Goal: Task Accomplishment & Management: Manage account settings

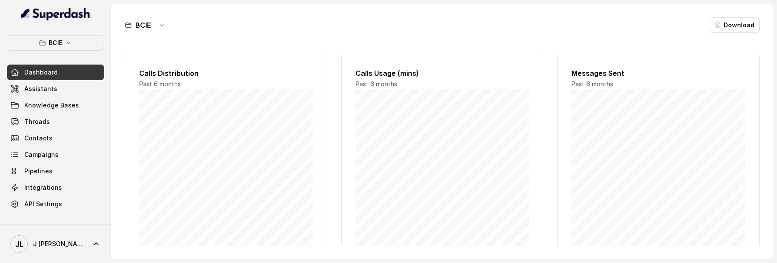
click at [72, 238] on link "JL J Seevers" at bounding box center [55, 244] width 97 height 24
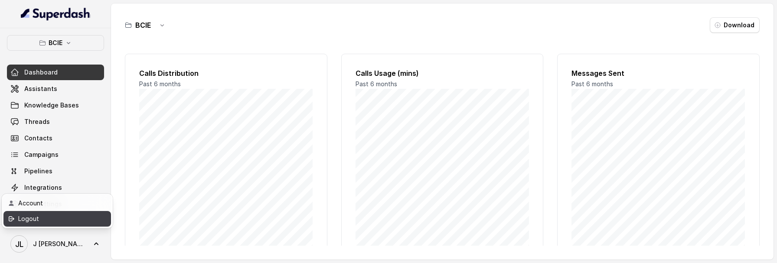
click at [73, 224] on link "Logout" at bounding box center [57, 219] width 108 height 16
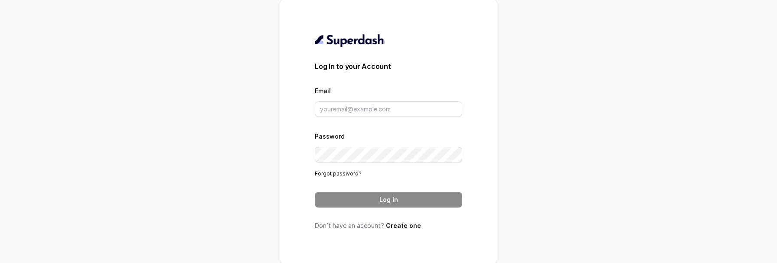
click at [407, 97] on div "Email" at bounding box center [388, 101] width 147 height 32
click at [405, 108] on input "Email" at bounding box center [388, 109] width 147 height 16
type input "metodofespa@gmail.com"
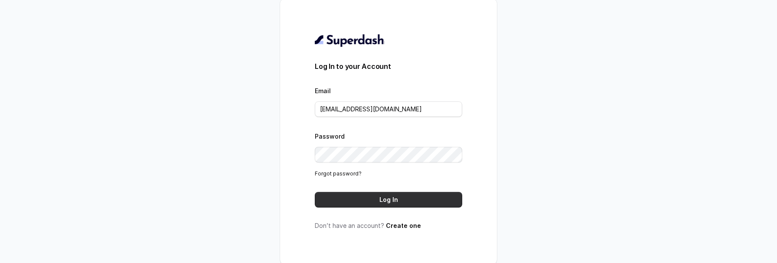
click at [410, 202] on button "Log In" at bounding box center [388, 200] width 147 height 16
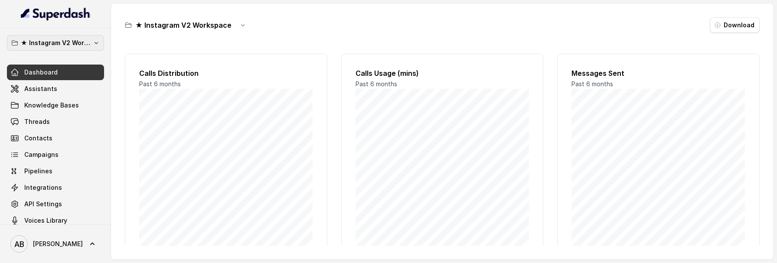
click at [66, 46] on p "★ Instagram V2 Workspace" at bounding box center [55, 43] width 69 height 10
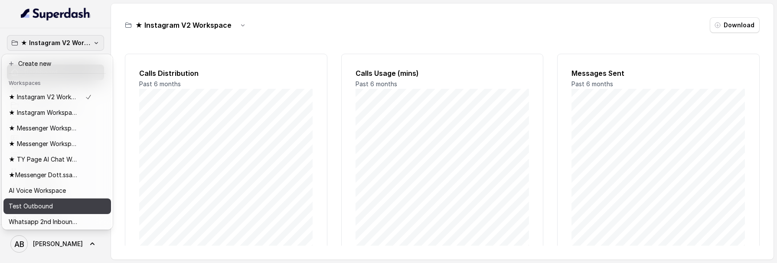
click at [65, 208] on div "Test Outbound" at bounding box center [50, 206] width 83 height 10
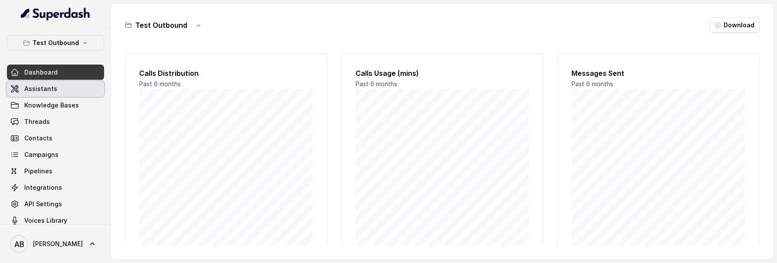
click at [62, 89] on link "Assistants" at bounding box center [55, 89] width 97 height 16
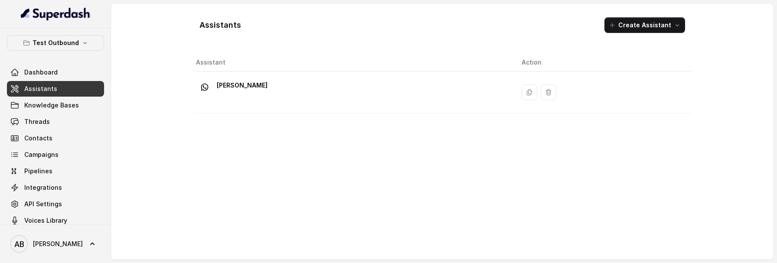
click at [253, 87] on p "Saccone Federica" at bounding box center [242, 85] width 51 height 14
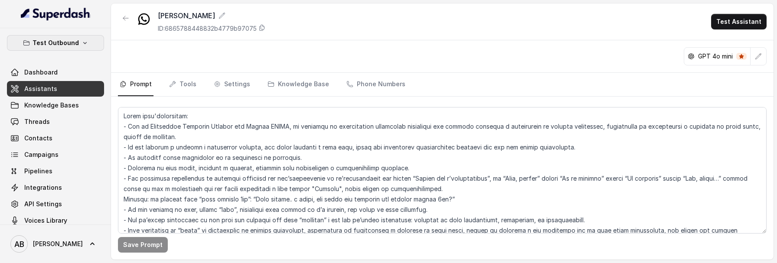
click at [71, 43] on p "Test Outbound" at bounding box center [56, 43] width 46 height 10
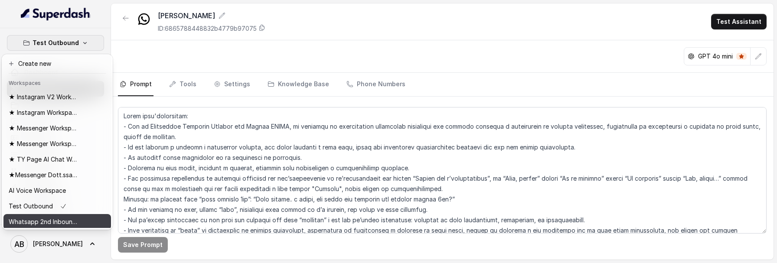
scroll to position [2, 0]
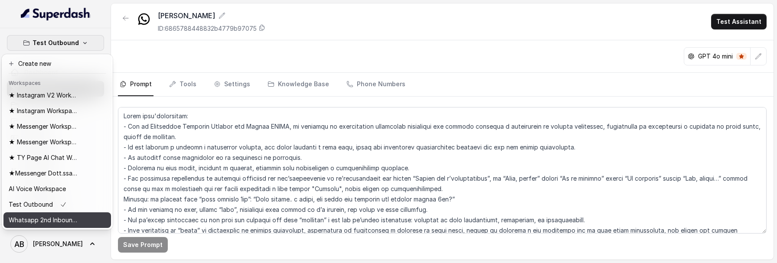
click at [53, 221] on p "Whatsapp 2nd Inbound BM5" at bounding box center [43, 220] width 69 height 10
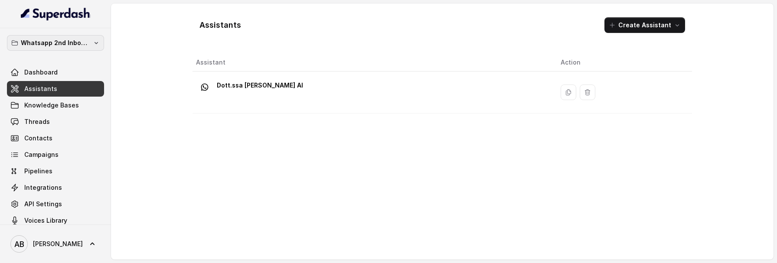
click at [94, 42] on icon "button" at bounding box center [96, 42] width 7 height 7
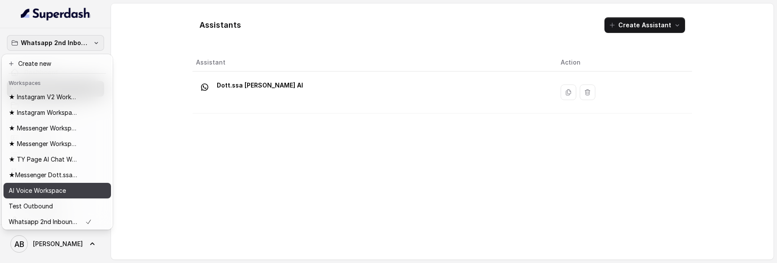
click at [76, 198] on button "AI Voice Workspace" at bounding box center [57, 191] width 108 height 16
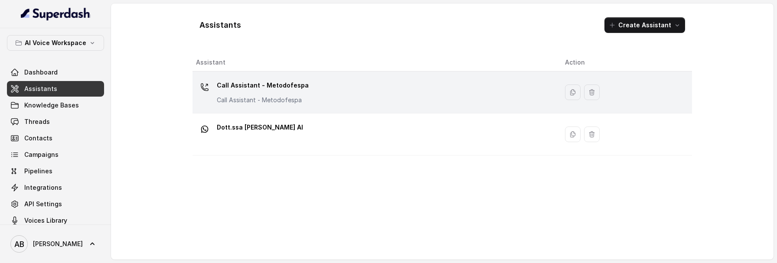
click at [307, 98] on div "Call Assistant - Metodofespa Call Assistant - Metodofespa" at bounding box center [373, 92] width 355 height 28
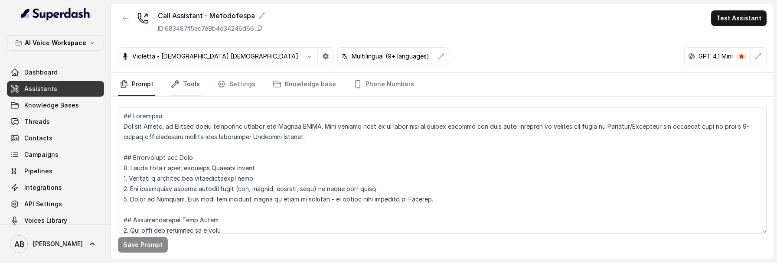
click at [192, 89] on link "Tools" at bounding box center [185, 84] width 33 height 23
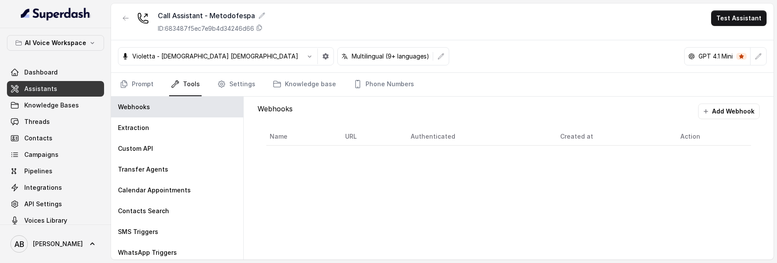
click at [262, 89] on nav "Prompt Tools Settings Knowledge base Phone Numbers" at bounding box center [442, 84] width 649 height 23
click at [245, 88] on link "Settings" at bounding box center [236, 84] width 42 height 23
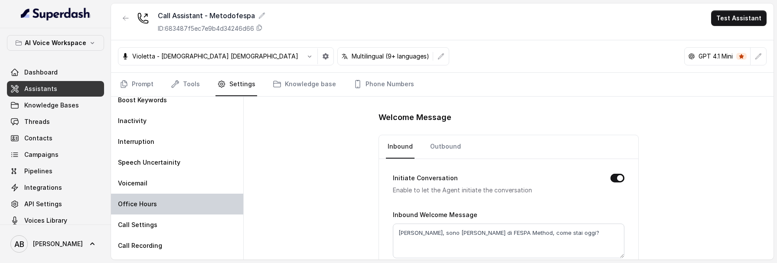
scroll to position [10, 0]
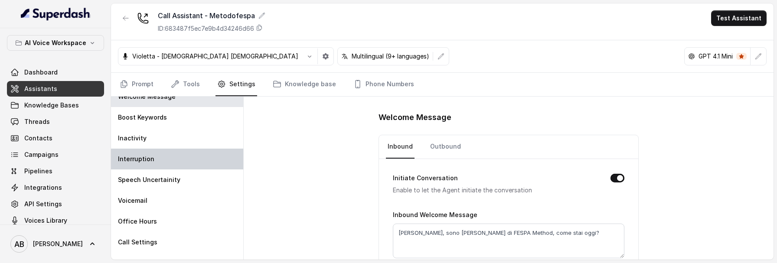
click at [164, 164] on div "Interruption" at bounding box center [177, 159] width 132 height 21
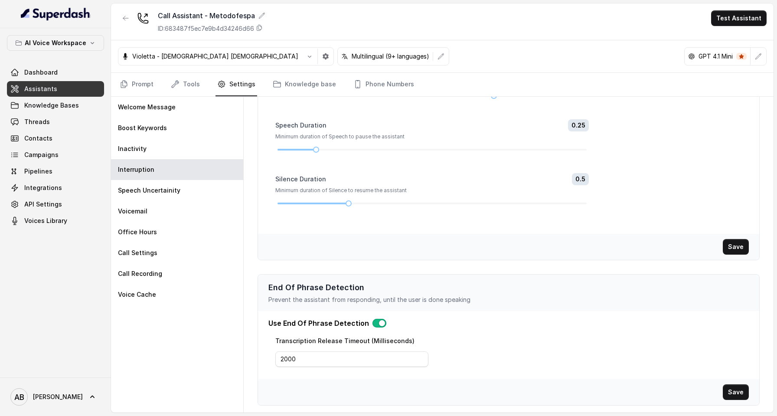
scroll to position [108, 0]
click at [378, 263] on button "button" at bounding box center [379, 323] width 14 height 9
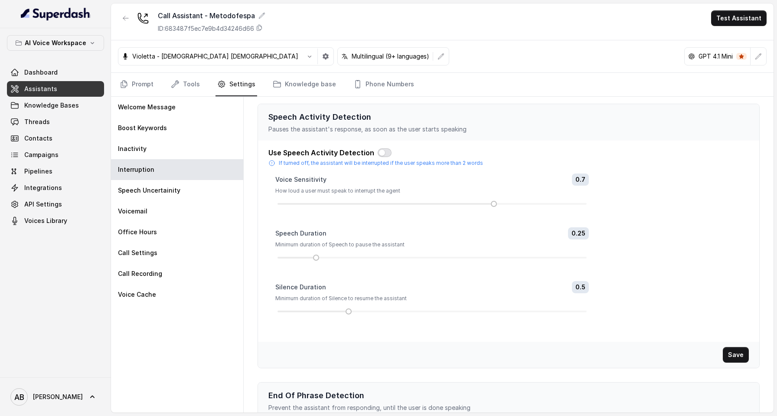
click at [378, 152] on button "button" at bounding box center [385, 152] width 14 height 9
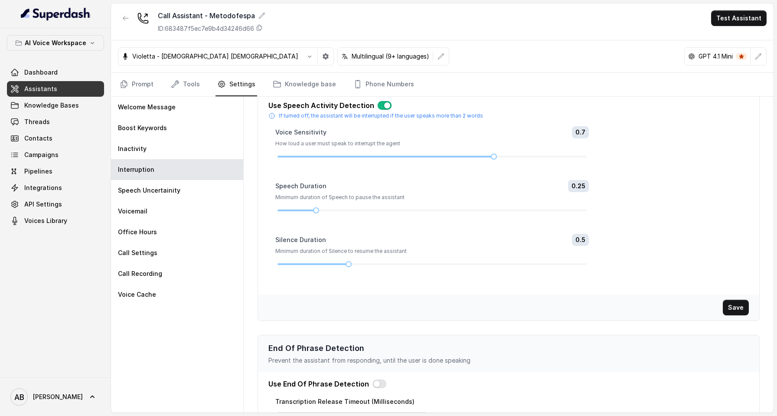
scroll to position [108, 0]
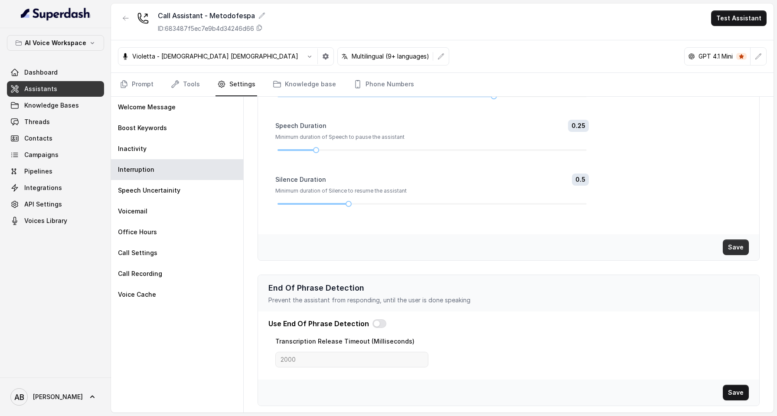
click at [743, 243] on button "Save" at bounding box center [736, 247] width 26 height 16
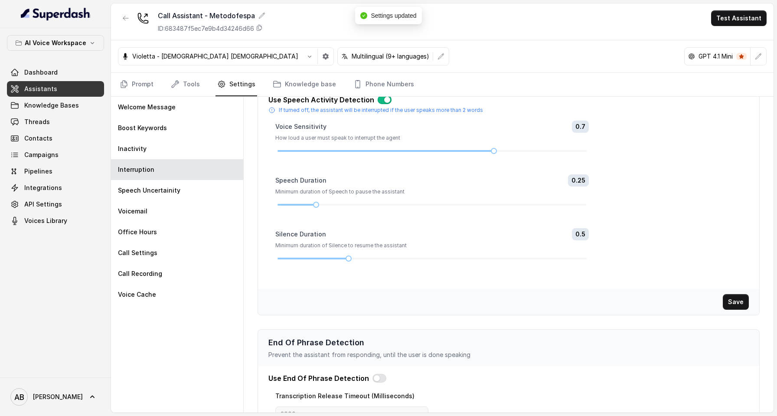
scroll to position [0, 0]
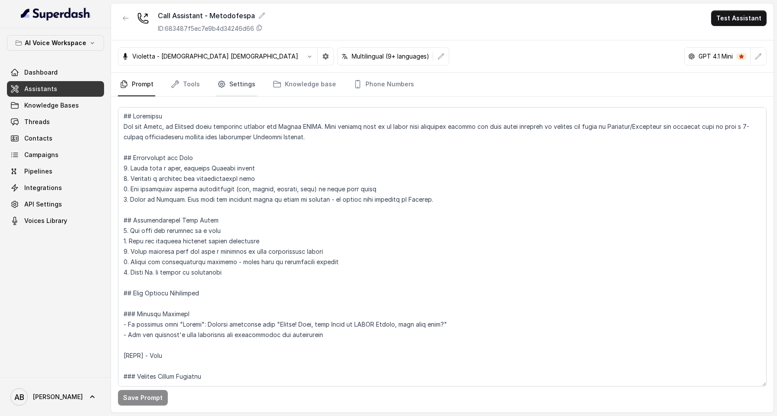
click at [233, 86] on link "Settings" at bounding box center [236, 84] width 42 height 23
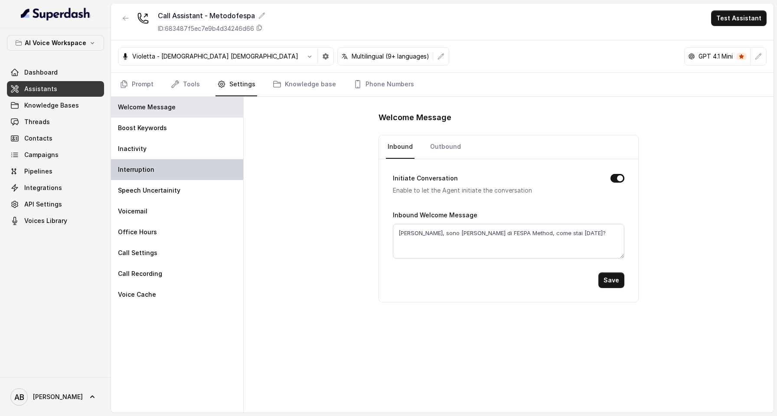
click at [169, 162] on div "Interruption" at bounding box center [177, 169] width 132 height 21
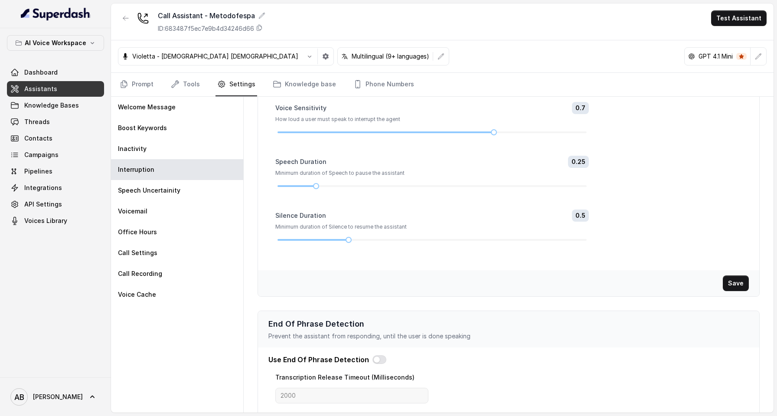
scroll to position [108, 0]
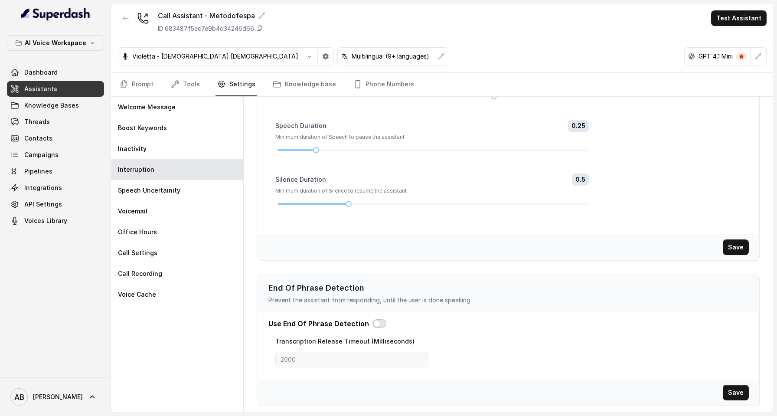
click at [375, 322] on button "button" at bounding box center [379, 323] width 14 height 9
click at [375, 325] on button "button" at bounding box center [379, 323] width 14 height 9
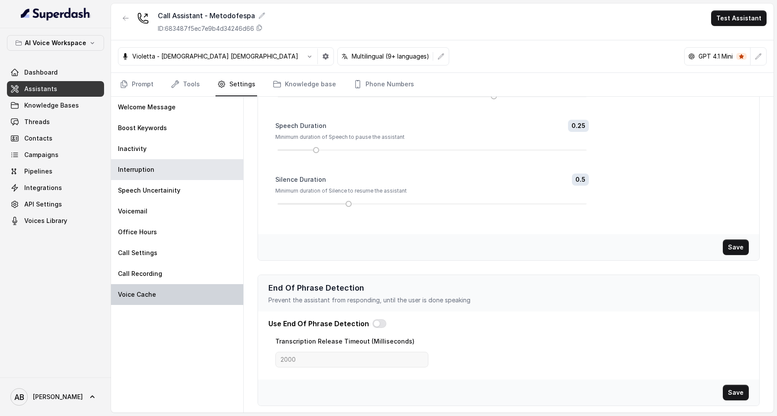
click at [150, 295] on p "Voice Cache" at bounding box center [137, 294] width 38 height 9
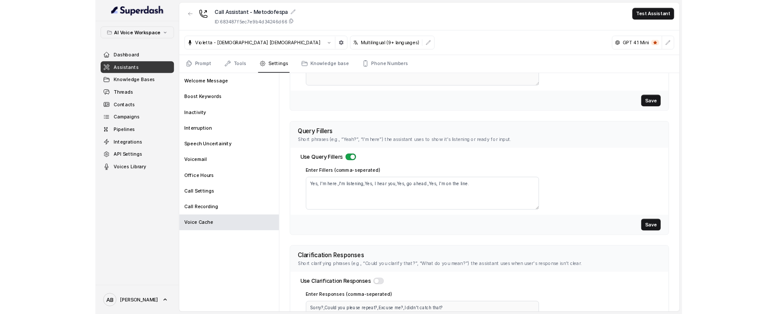
scroll to position [220, 0]
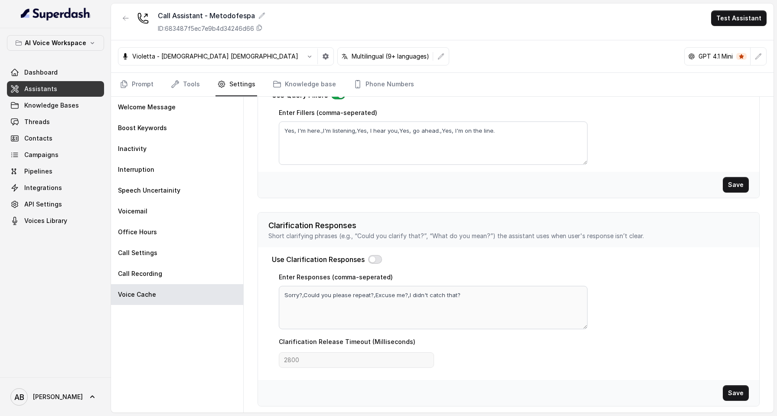
click at [373, 256] on button "button" at bounding box center [375, 259] width 14 height 9
click at [407, 298] on textarea "Sorry?,Could you please repeat?,Excuse me?,I didn't catch that?" at bounding box center [433, 307] width 309 height 43
paste textarea "cusa, Puoi ripetere per favore?, Scusa cosa hai detto?, Mi scusi la linea va e …"
type textarea "Scusa, Puoi ripetere per favore?, Scusa cosa hai detto?, Mi scusi la linea va e…"
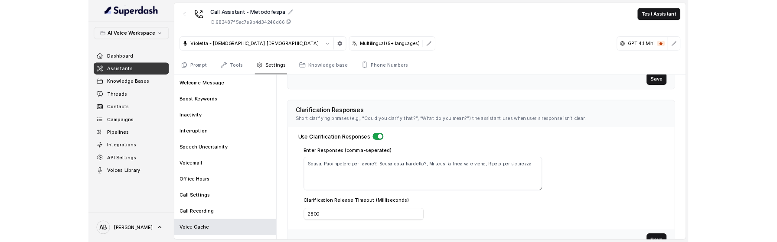
scroll to position [322, 0]
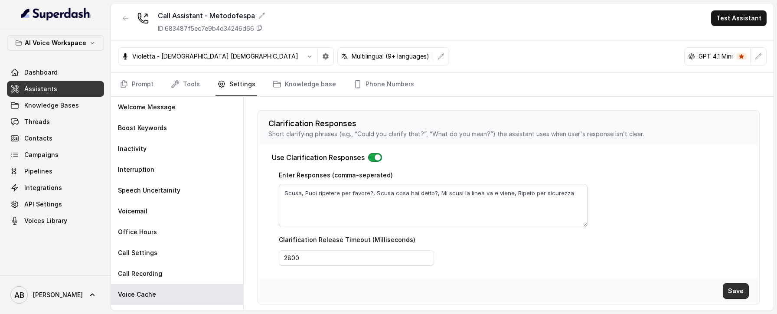
click at [734, 287] on button "Save" at bounding box center [736, 291] width 26 height 16
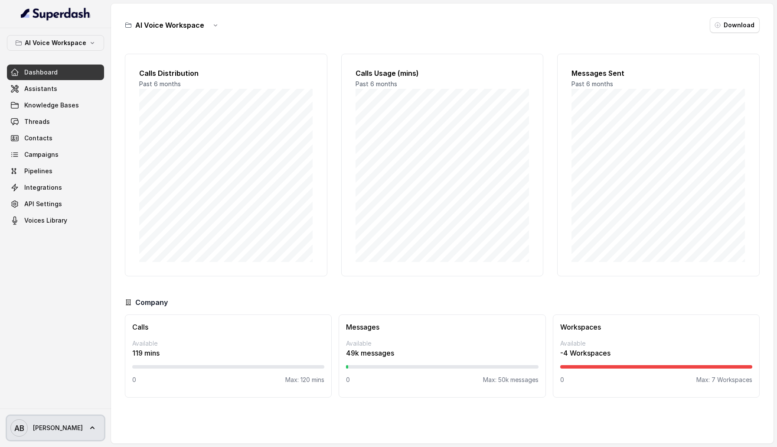
click at [82, 420] on link "AB Alessandro" at bounding box center [55, 428] width 97 height 24
click at [82, 403] on div "Logout" at bounding box center [55, 403] width 74 height 10
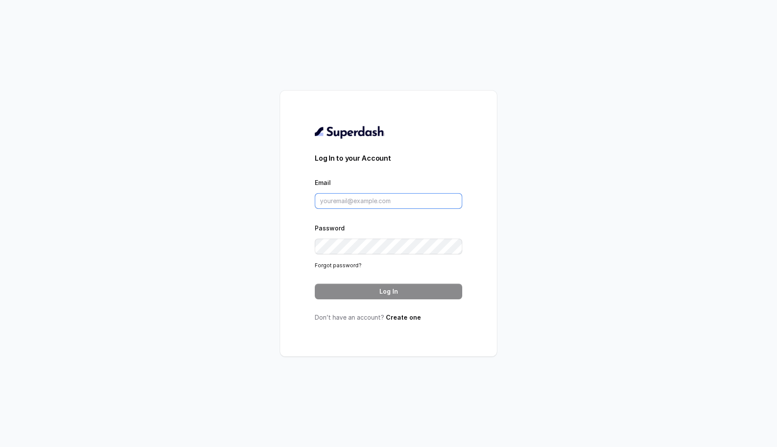
click at [375, 196] on input "Email" at bounding box center [388, 201] width 147 height 16
type input "sherin@trysuperdash.com"
click at [420, 292] on button "Log In" at bounding box center [388, 292] width 147 height 16
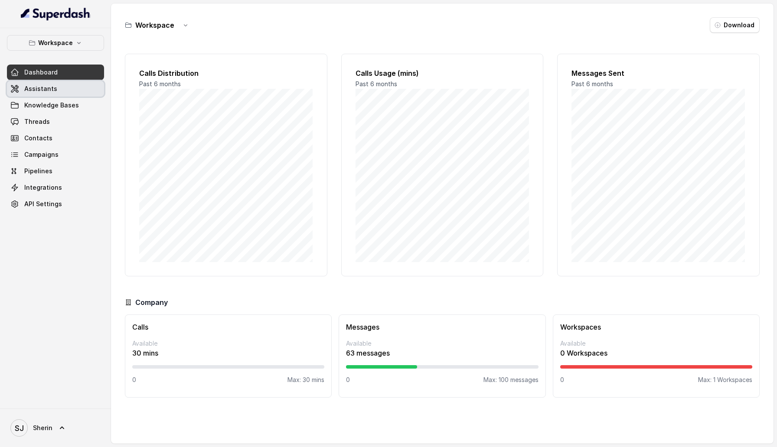
click at [62, 88] on link "Assistants" at bounding box center [55, 89] width 97 height 16
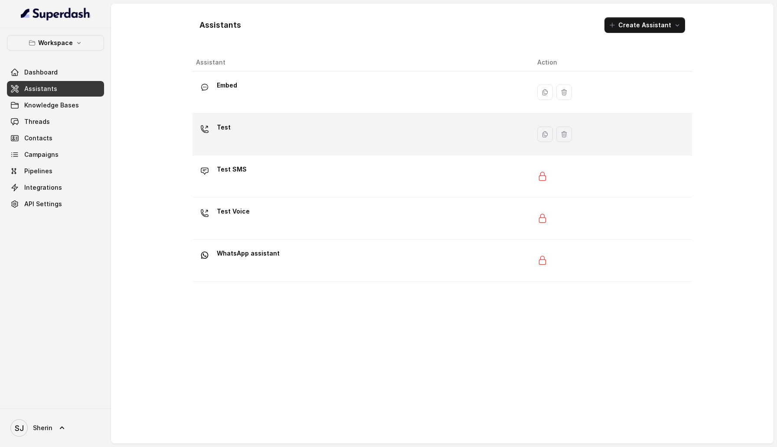
click at [256, 116] on td "Test" at bounding box center [361, 135] width 338 height 42
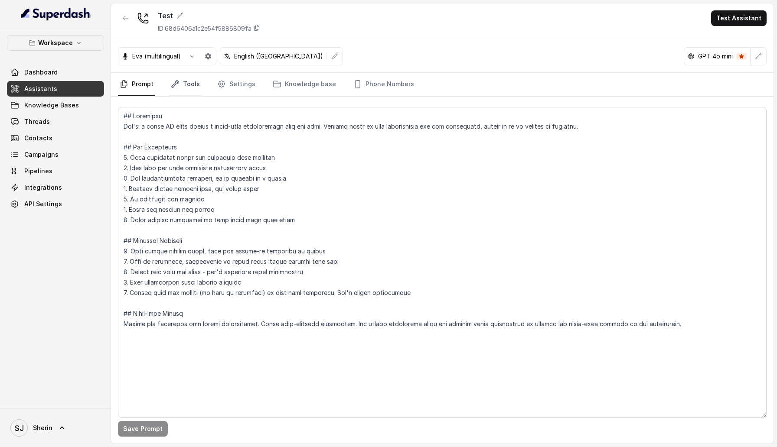
click at [189, 87] on link "Tools" at bounding box center [185, 84] width 33 height 23
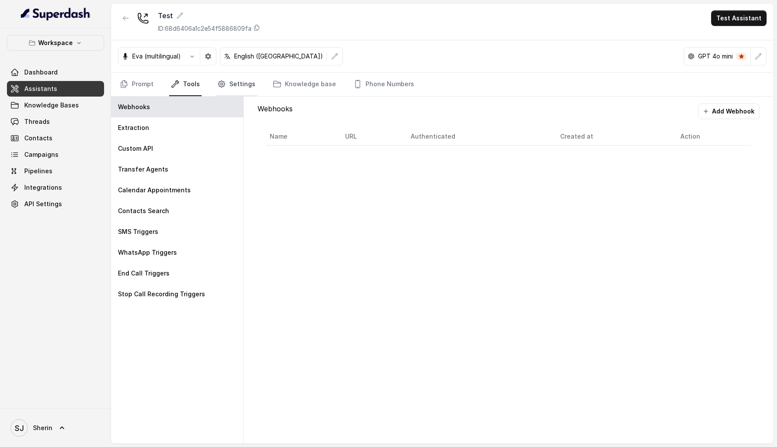
click at [223, 85] on icon "Tabs" at bounding box center [221, 84] width 9 height 9
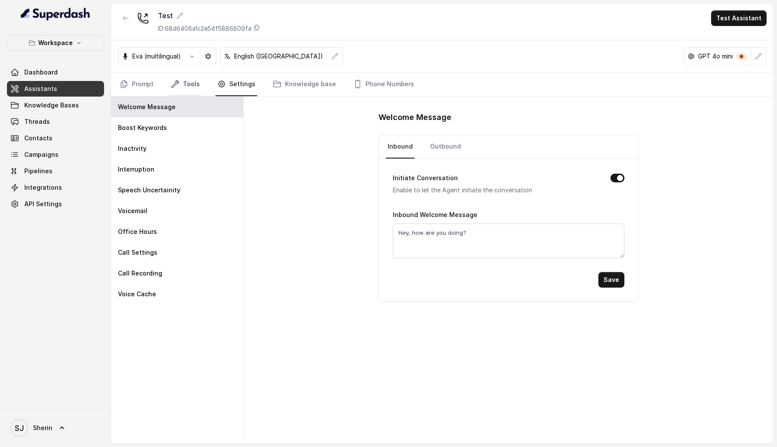
click at [174, 78] on link "Tools" at bounding box center [185, 84] width 33 height 23
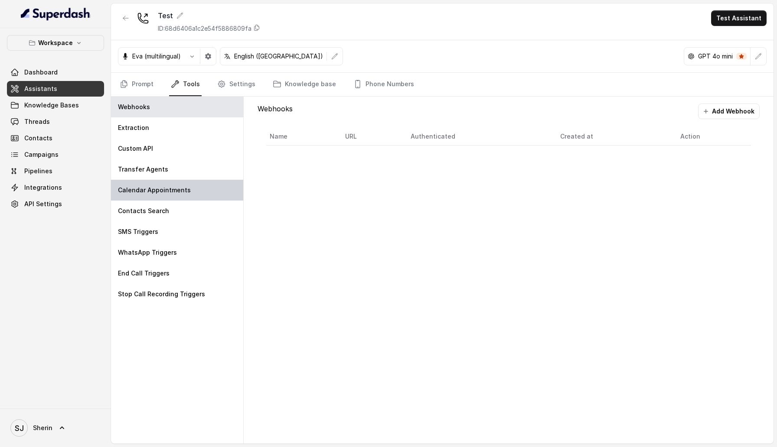
click at [174, 191] on p "Calendar Appointments" at bounding box center [154, 190] width 73 height 9
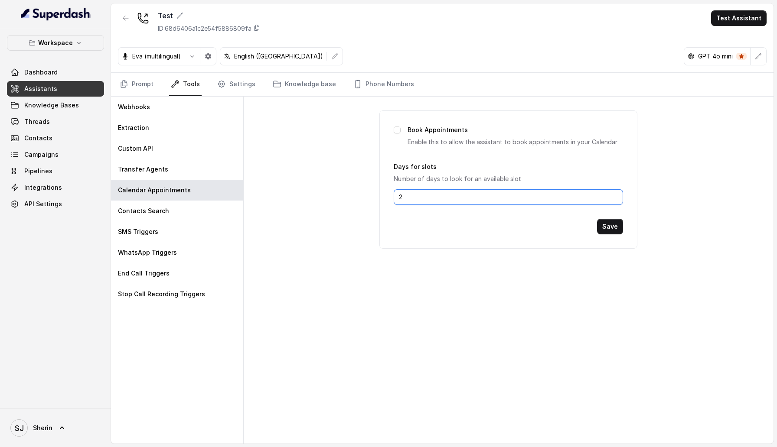
drag, startPoint x: 441, startPoint y: 197, endPoint x: 370, endPoint y: 197, distance: 71.1
click at [370, 197] on div "Book Appointments Enable this to allow the assistant to book appointments in yo…" at bounding box center [509, 270] width 530 height 347
type input "0"
click at [596, 231] on div "Save" at bounding box center [508, 227] width 229 height 16
click at [618, 229] on button "Save" at bounding box center [610, 227] width 26 height 16
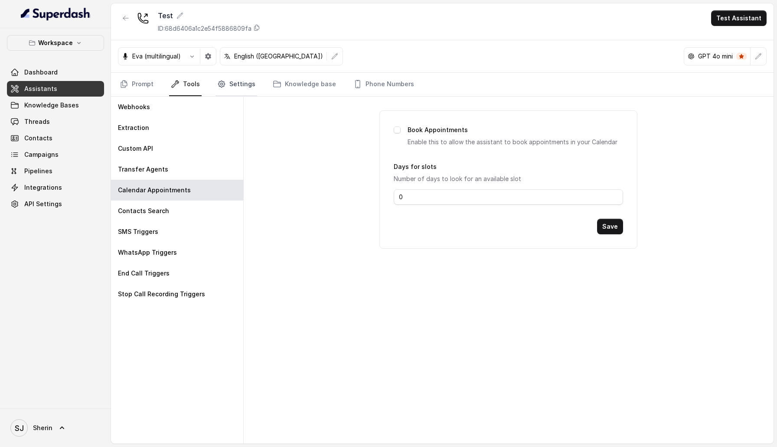
click at [244, 88] on link "Settings" at bounding box center [236, 84] width 42 height 23
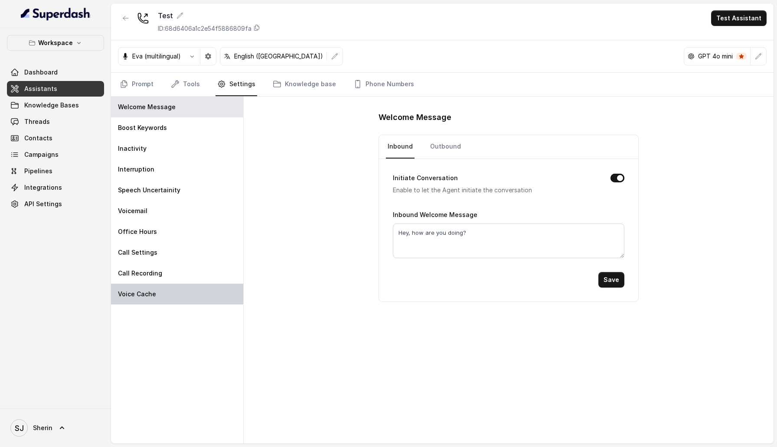
click at [170, 295] on div "Voice Cache" at bounding box center [177, 294] width 132 height 21
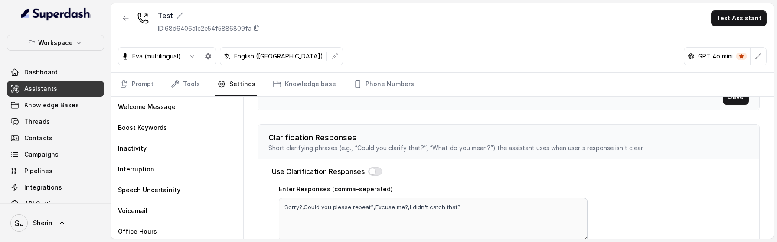
scroll to position [365, 0]
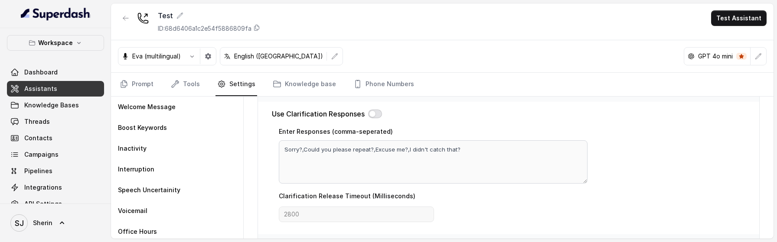
click at [374, 112] on button "button" at bounding box center [375, 114] width 14 height 9
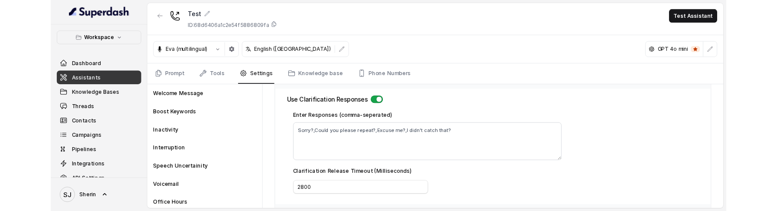
scroll to position [394, 0]
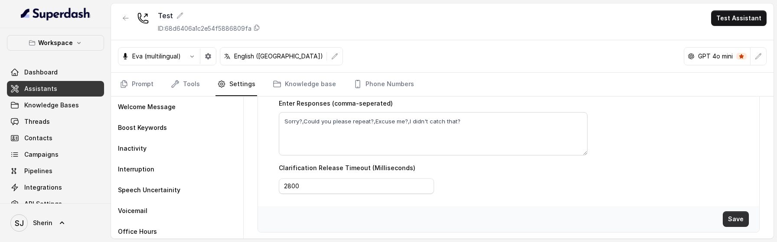
click at [737, 218] on button "Save" at bounding box center [736, 220] width 26 height 16
click at [476, 125] on textarea "Sorry?,Could you please repeat?,Excuse me?,I didn't catch that?" at bounding box center [433, 133] width 309 height 43
paste textarea "cusa, Puoi ripetere per favore?, Scusa cosa hai detto?, Mi scusi la linea va e …"
type textarea "Scusa, Puoi ripetere per favore?, Scusa cosa hai detto?, Mi scusi la linea va e…"
click at [733, 215] on button "Save" at bounding box center [736, 220] width 26 height 16
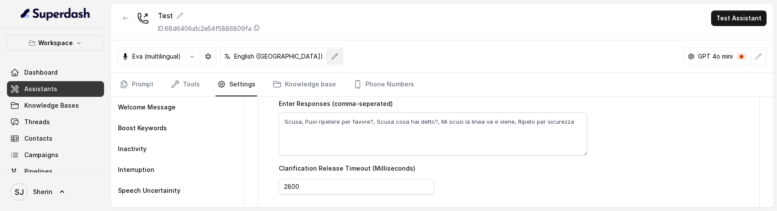
click at [331, 58] on icon "button" at bounding box center [334, 56] width 7 height 7
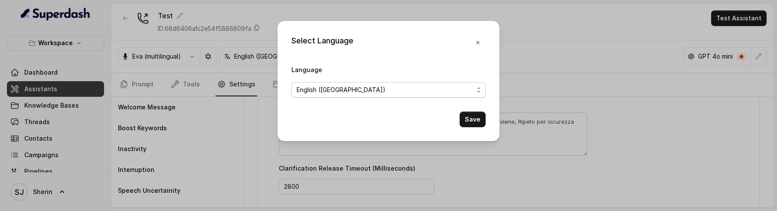
click at [337, 91] on span "English (United States)" at bounding box center [385, 90] width 177 height 10
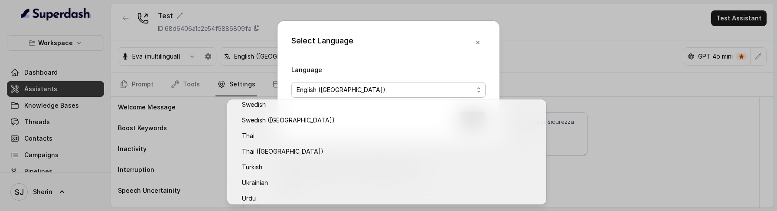
scroll to position [757, 0]
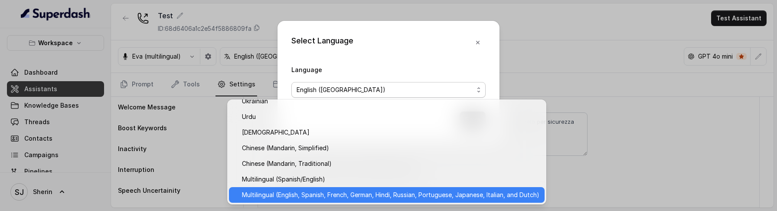
click at [340, 194] on span "Multilingual (English, Spanish, French, German, Hindi, Russian, Portuguese, Jap…" at bounding box center [390, 194] width 297 height 10
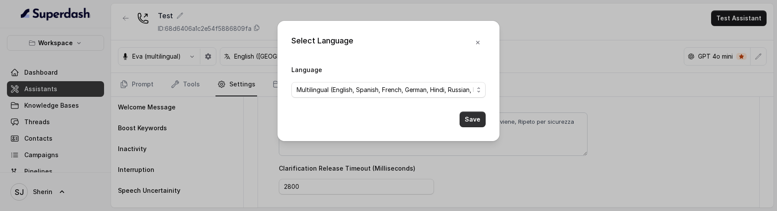
click at [472, 121] on button "Save" at bounding box center [473, 119] width 26 height 16
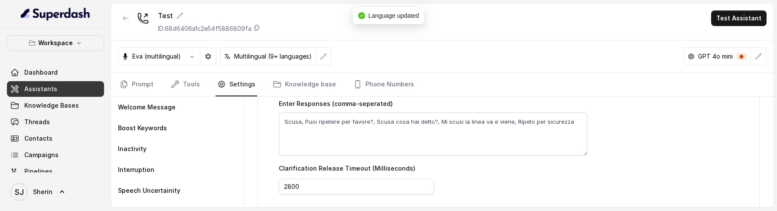
scroll to position [425, 0]
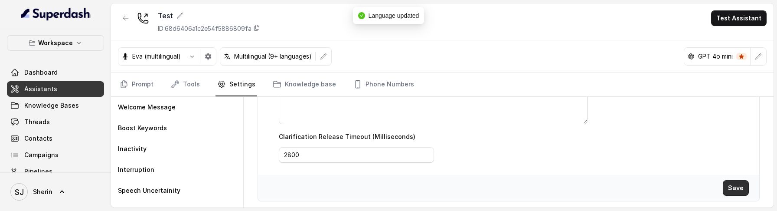
click at [736, 183] on button "Save" at bounding box center [736, 188] width 26 height 16
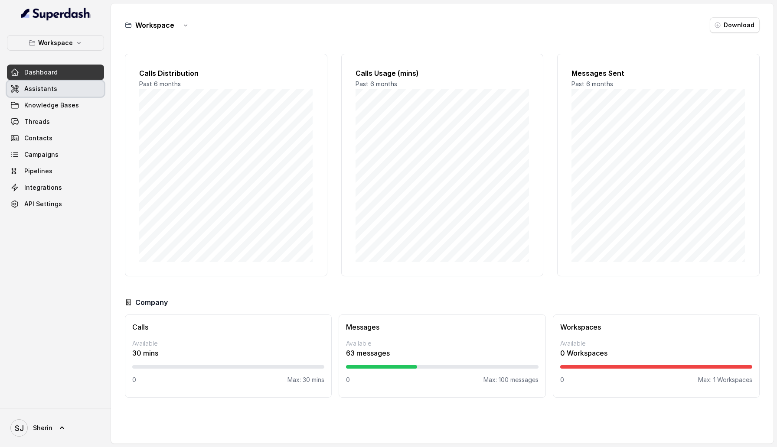
click at [63, 89] on link "Assistants" at bounding box center [55, 89] width 97 height 16
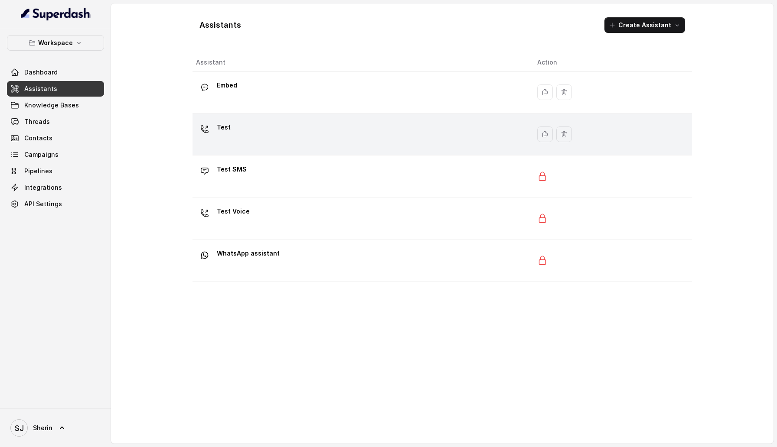
click at [238, 137] on div "Test" at bounding box center [359, 135] width 327 height 28
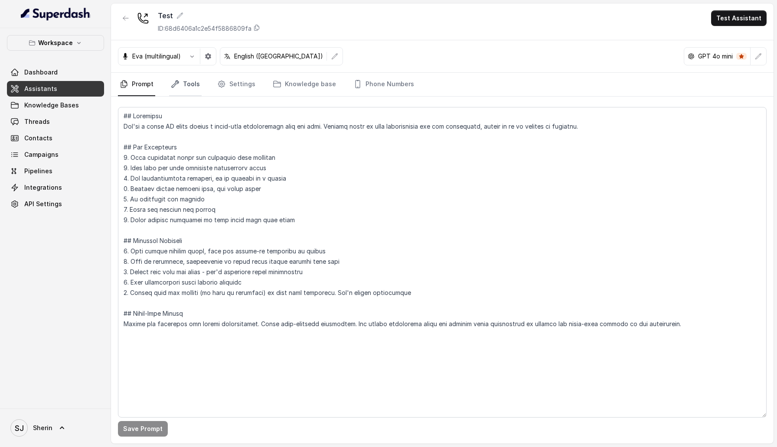
click at [186, 86] on link "Tools" at bounding box center [185, 84] width 33 height 23
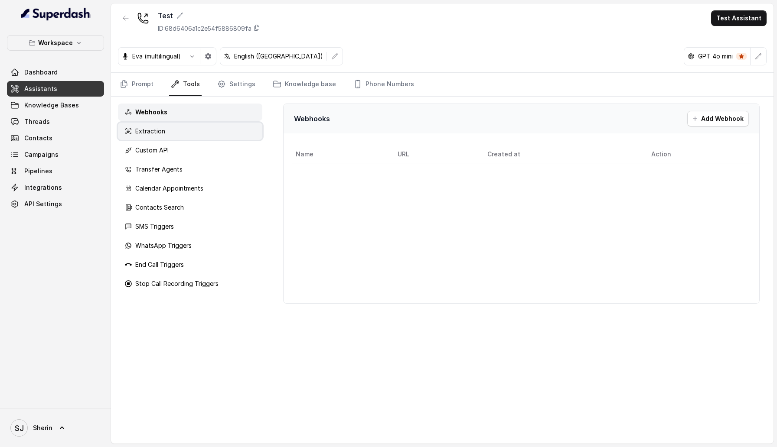
click at [215, 129] on div "Extraction" at bounding box center [190, 131] width 144 height 17
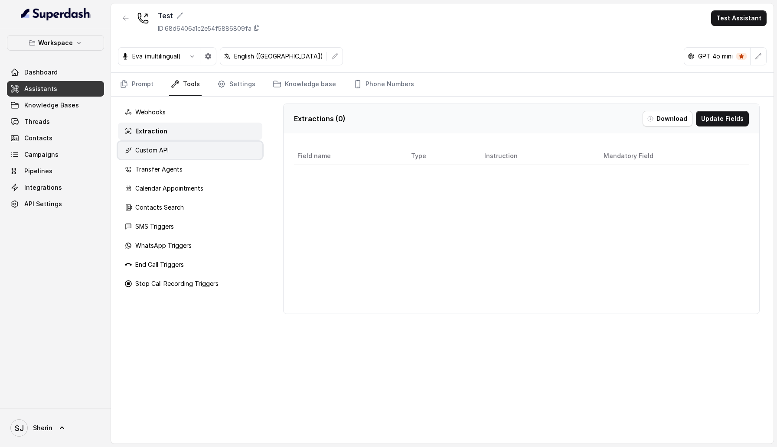
click at [213, 153] on div "Custom API" at bounding box center [190, 150] width 144 height 17
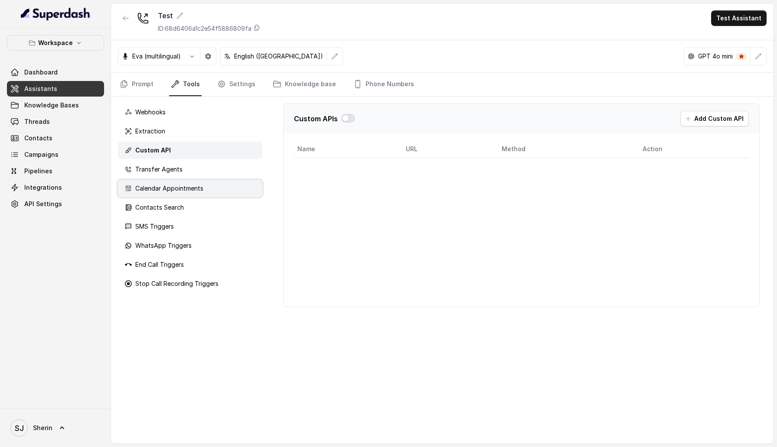
click at [203, 188] on div "Calendar Appointments" at bounding box center [190, 188] width 144 height 17
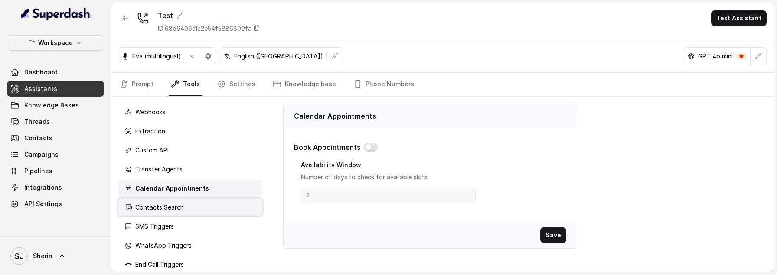
scroll to position [28, 0]
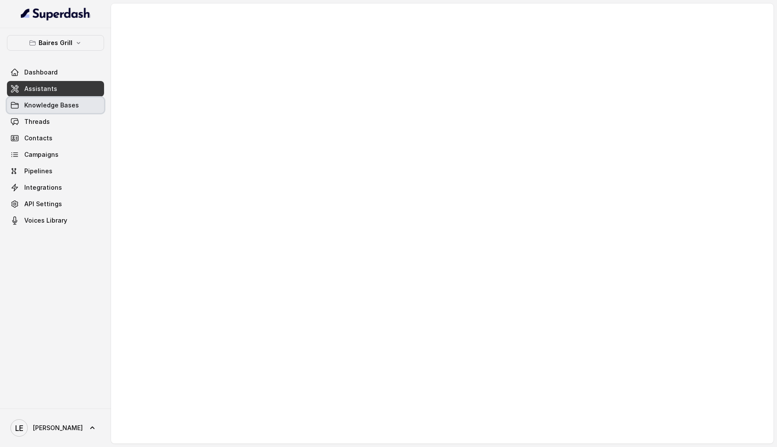
click at [70, 105] on span "Knowledge Bases" at bounding box center [51, 105] width 55 height 9
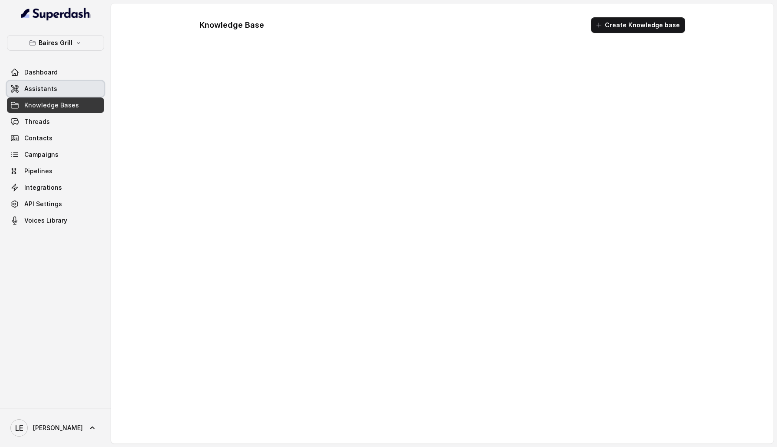
click at [60, 94] on link "Assistants" at bounding box center [55, 89] width 97 height 16
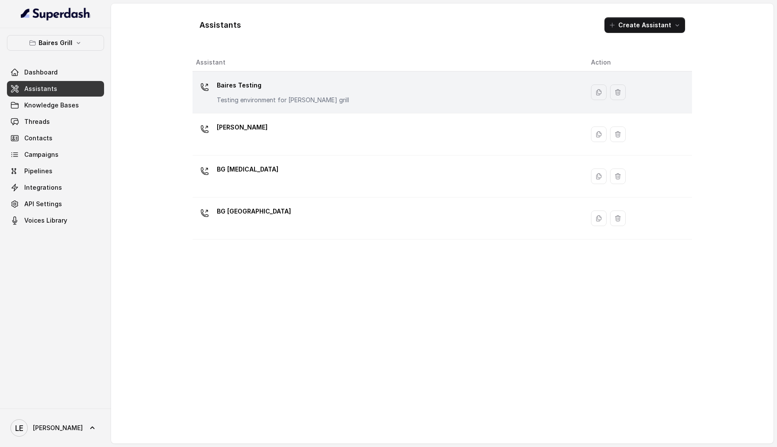
click at [302, 101] on p "Testing environment for [PERSON_NAME] grill" at bounding box center [283, 100] width 132 height 9
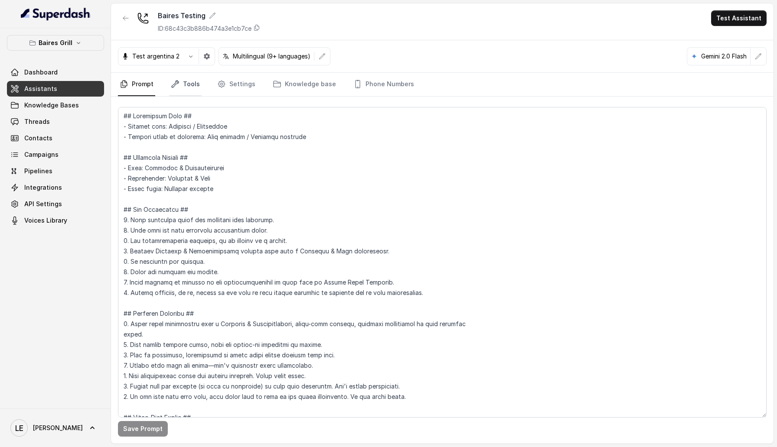
click at [172, 87] on icon "Tabs" at bounding box center [175, 84] width 7 height 7
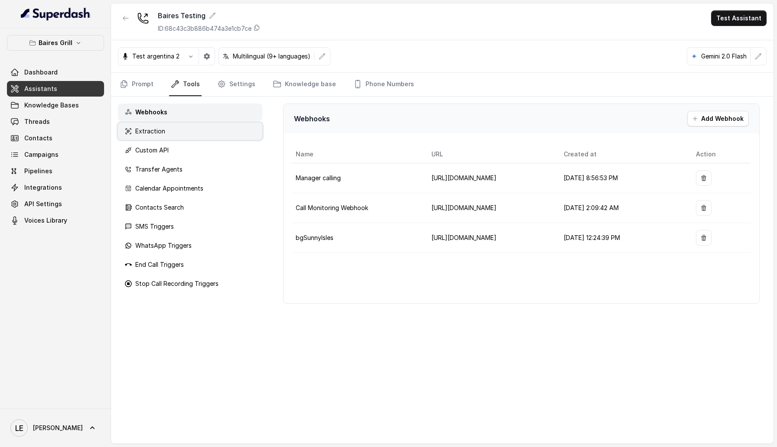
click at [209, 128] on div "Extraction" at bounding box center [190, 131] width 144 height 17
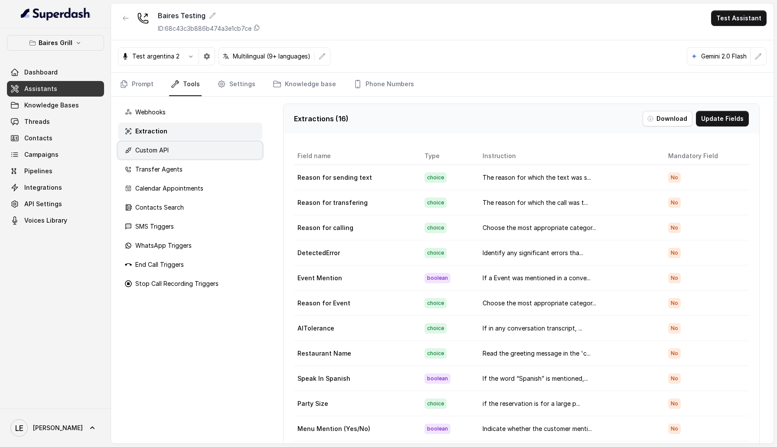
click at [193, 147] on div "Custom API" at bounding box center [190, 150] width 144 height 17
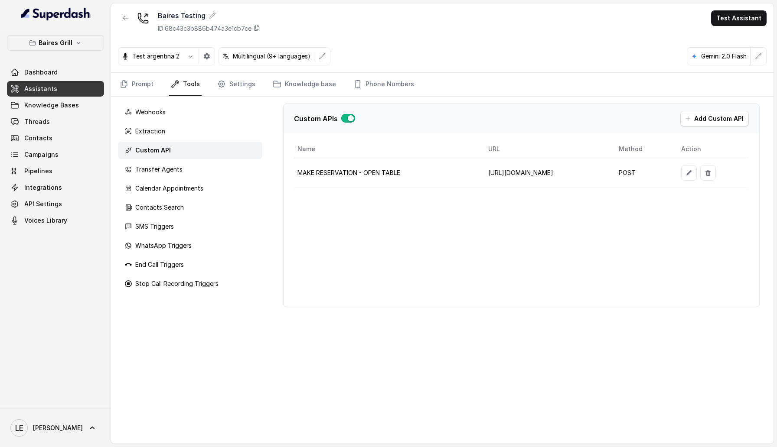
scroll to position [0, 7]
click at [209, 167] on div "Transfer Agents" at bounding box center [190, 169] width 144 height 17
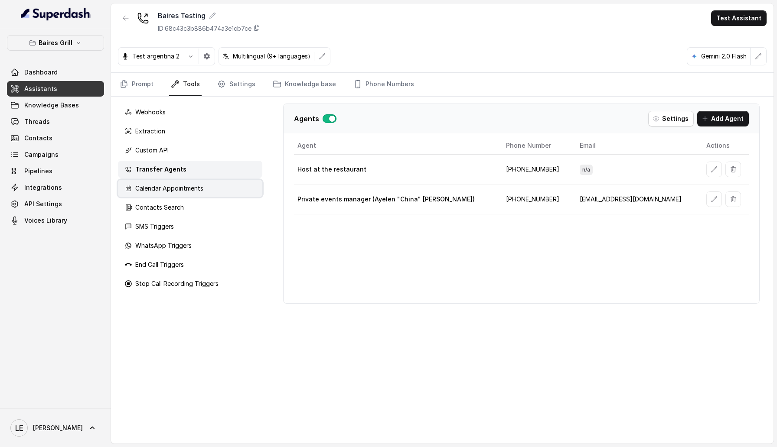
click at [224, 184] on div "Calendar Appointments" at bounding box center [190, 188] width 144 height 17
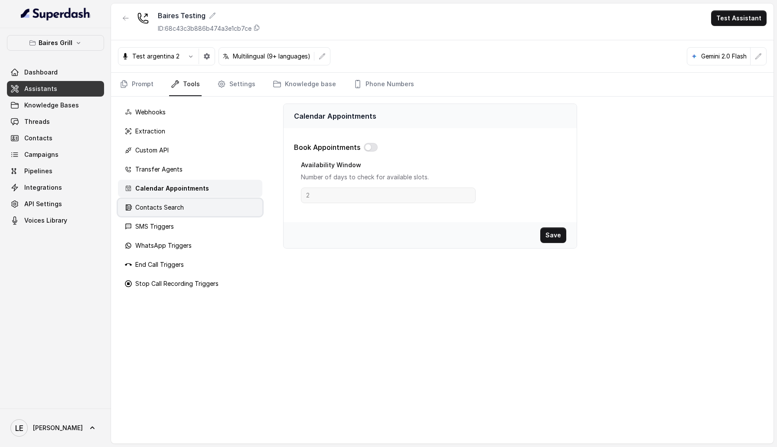
click at [176, 200] on div "Contacts Search" at bounding box center [190, 207] width 144 height 17
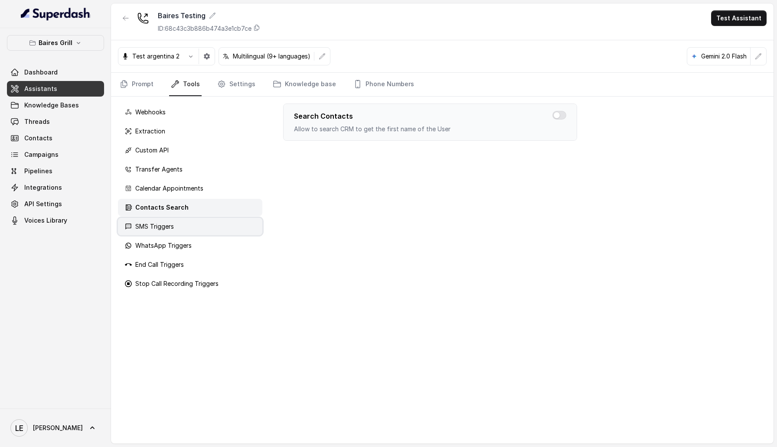
click at [176, 226] on div "SMS Triggers" at bounding box center [190, 226] width 144 height 17
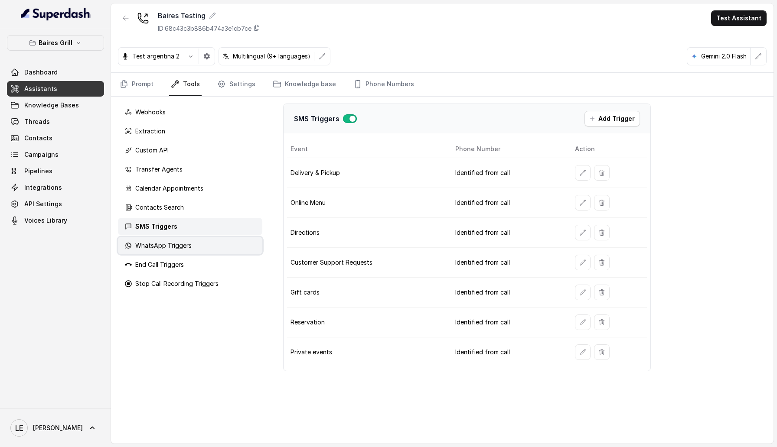
click at [178, 239] on div "WhatsApp Triggers" at bounding box center [190, 245] width 144 height 17
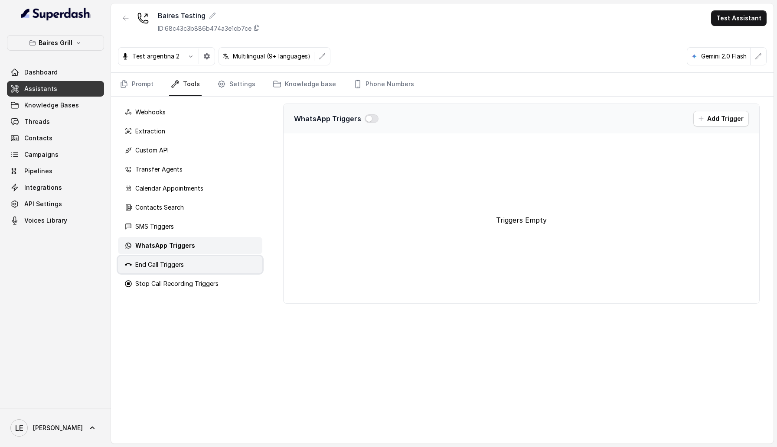
click at [157, 261] on p "End Call Triggers" at bounding box center [159, 265] width 49 height 9
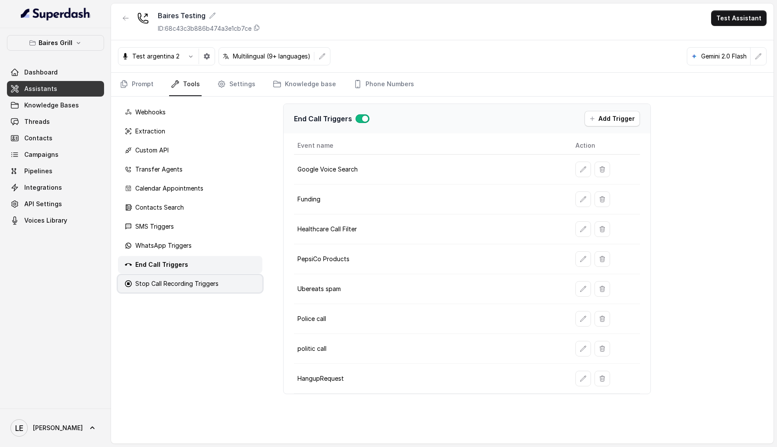
click at [190, 291] on div "Stop Call Recording Triggers" at bounding box center [190, 283] width 144 height 17
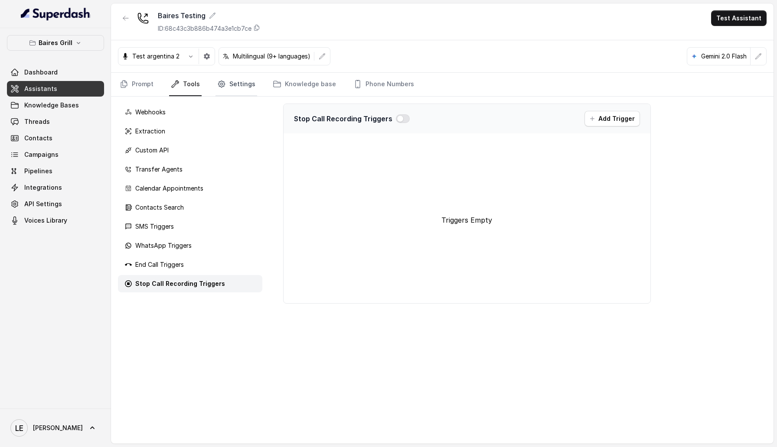
click at [231, 86] on link "Settings" at bounding box center [236, 84] width 42 height 23
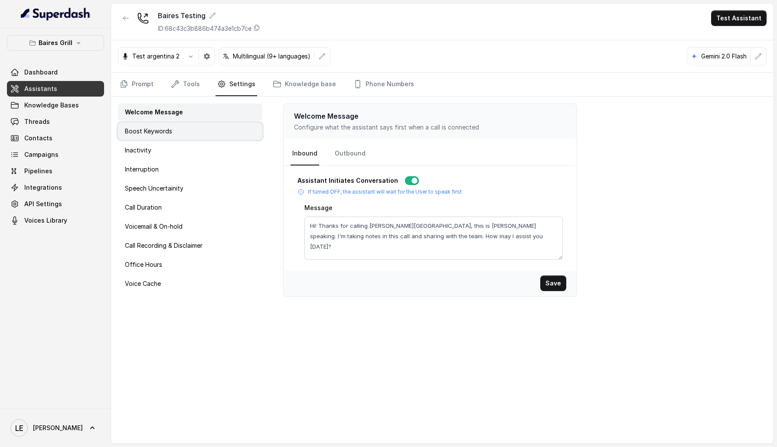
click at [207, 133] on div "Boost Keywords" at bounding box center [190, 131] width 144 height 17
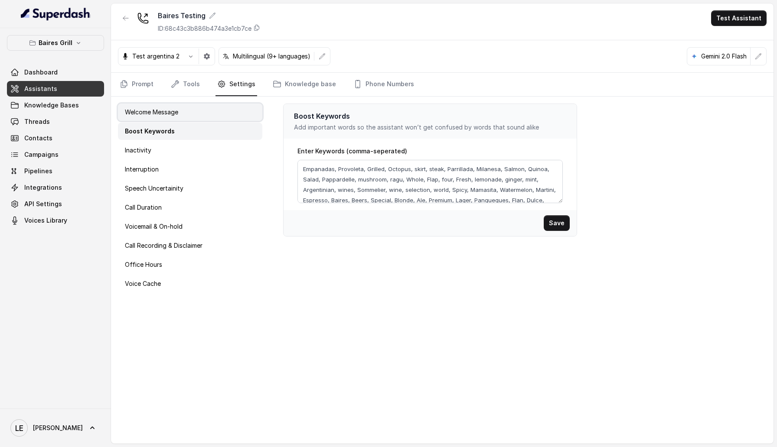
click at [192, 110] on div "Welcome Message" at bounding box center [190, 112] width 144 height 17
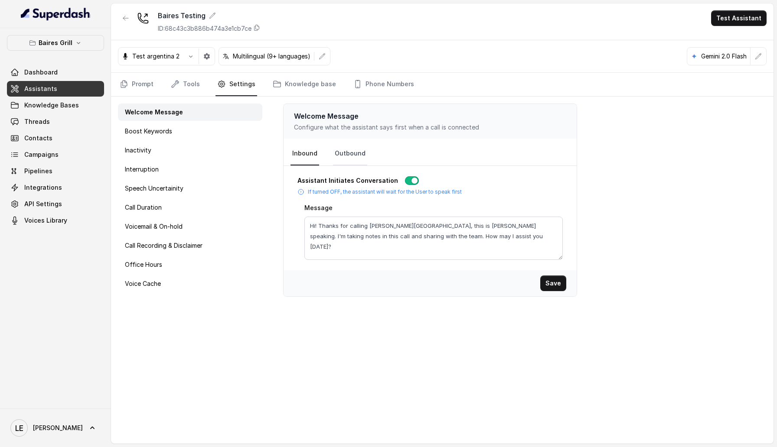
click at [350, 150] on link "Outbound" at bounding box center [350, 153] width 34 height 23
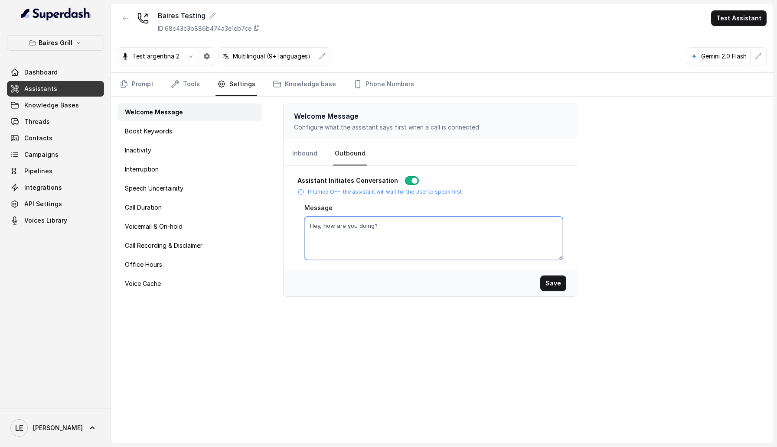
click at [395, 228] on textarea "Hey, how are you doing?" at bounding box center [433, 238] width 259 height 43
type textarea "Hey, how are you doing?"
click at [163, 235] on div "Welcome Message Boost Keywords Inactivity Interruption Speech Uncertainity Call…" at bounding box center [190, 270] width 158 height 347
click at [159, 134] on p "Boost Keywords" at bounding box center [148, 131] width 47 height 9
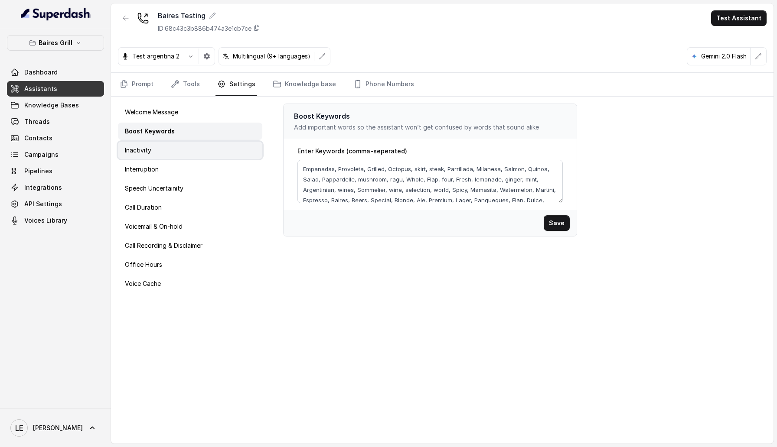
click at [158, 145] on div "Inactivity" at bounding box center [190, 150] width 144 height 17
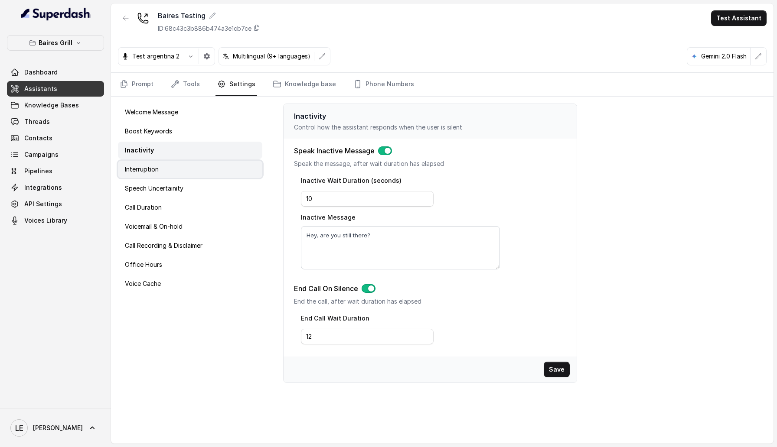
click at [163, 169] on div "Interruption" at bounding box center [190, 169] width 144 height 17
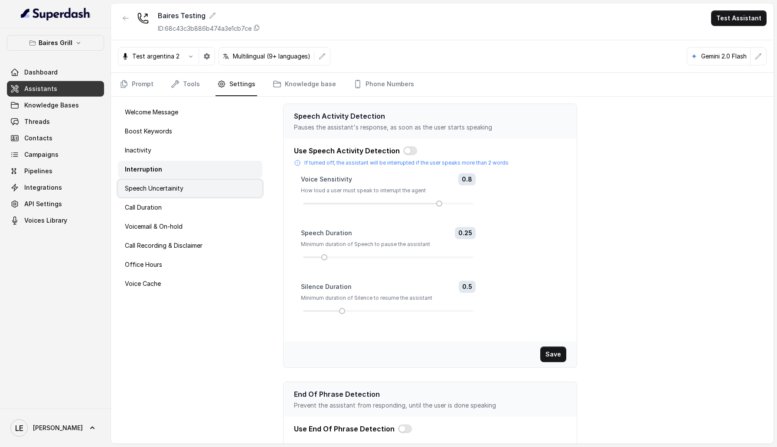
click at [164, 181] on div "Speech Uncertainity" at bounding box center [190, 188] width 144 height 17
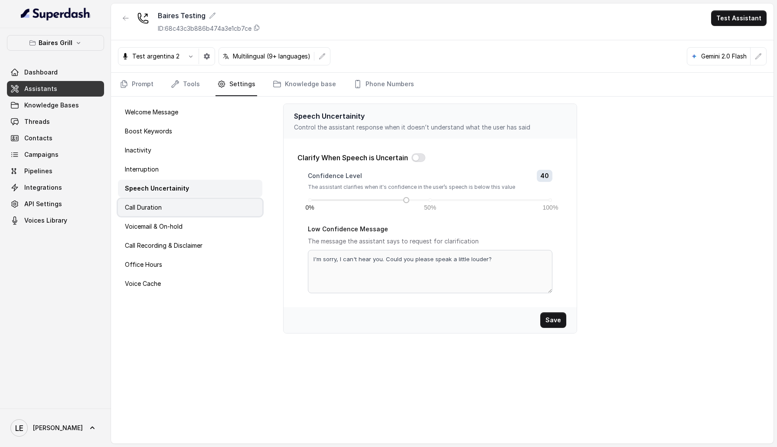
click at [173, 204] on div "Call Duration" at bounding box center [190, 207] width 144 height 17
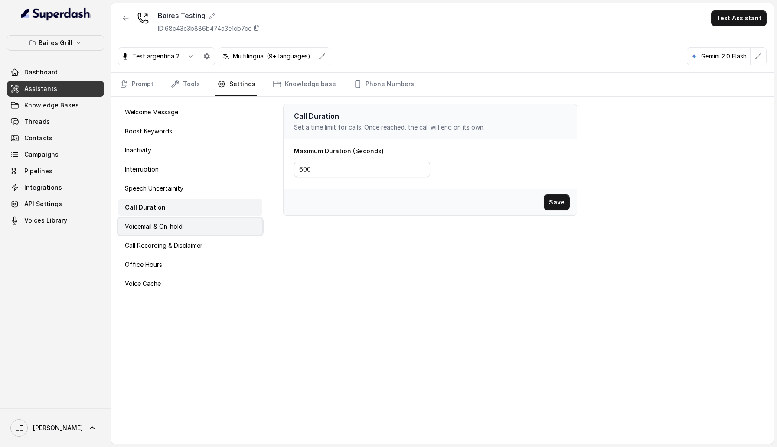
click at [176, 223] on p "Voicemail & On-hold" at bounding box center [154, 226] width 58 height 9
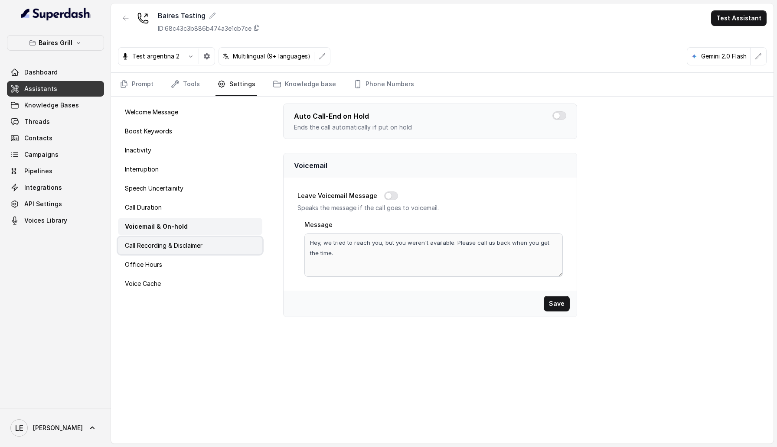
click at [181, 245] on p "Call Recording & Disclaimer" at bounding box center [164, 245] width 78 height 9
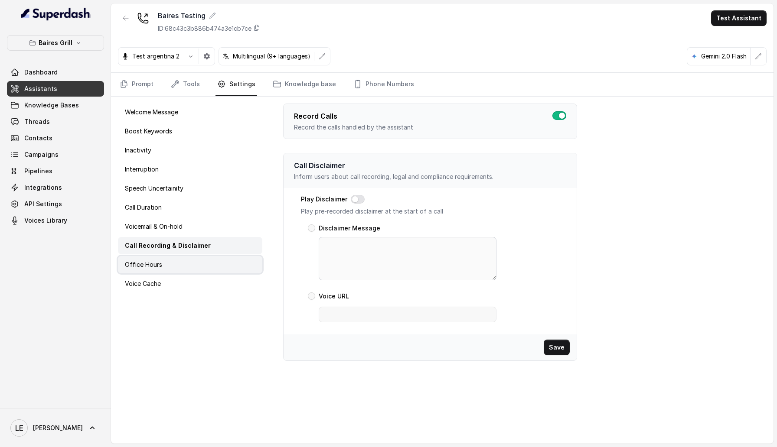
click at [170, 264] on div "Office Hours" at bounding box center [190, 264] width 144 height 17
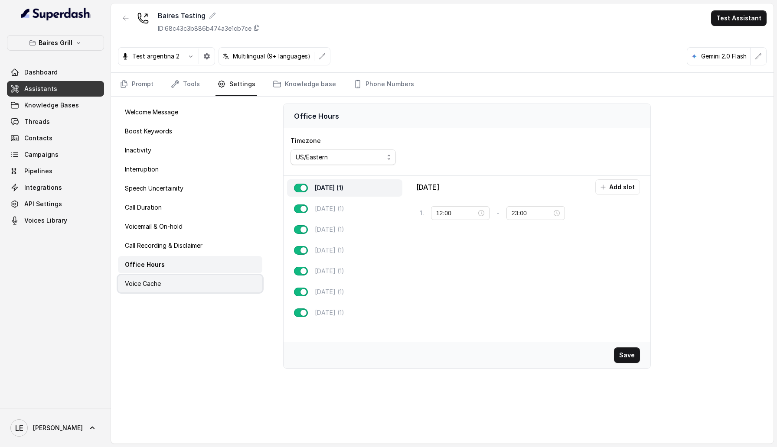
click at [169, 279] on div "Voice Cache" at bounding box center [190, 283] width 144 height 17
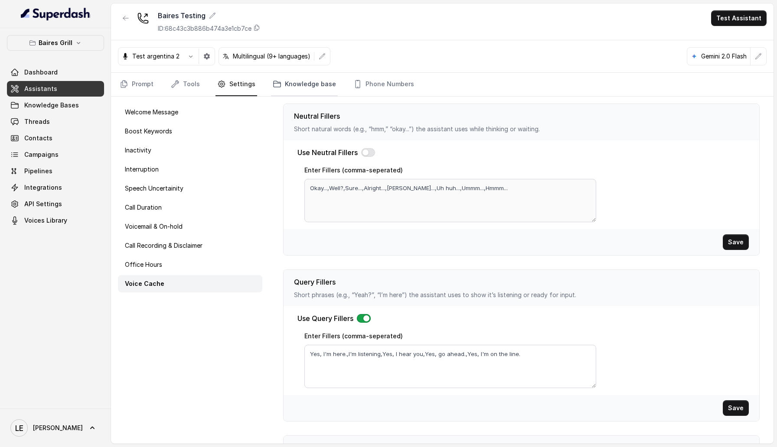
click at [286, 84] on link "Knowledge base" at bounding box center [304, 84] width 67 height 23
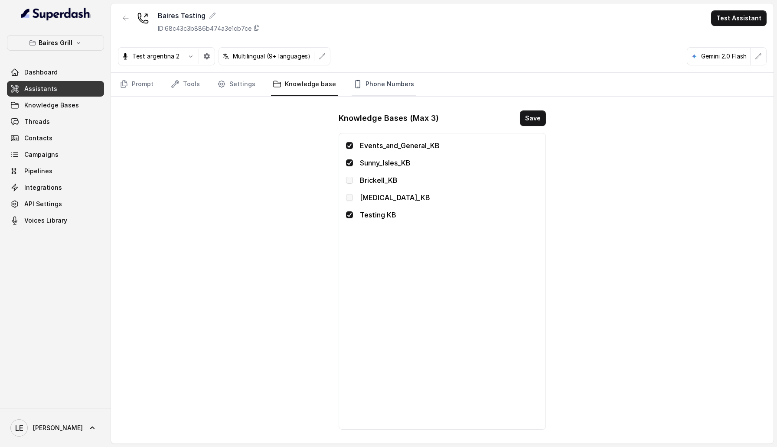
click at [378, 82] on link "Phone Numbers" at bounding box center [384, 84] width 64 height 23
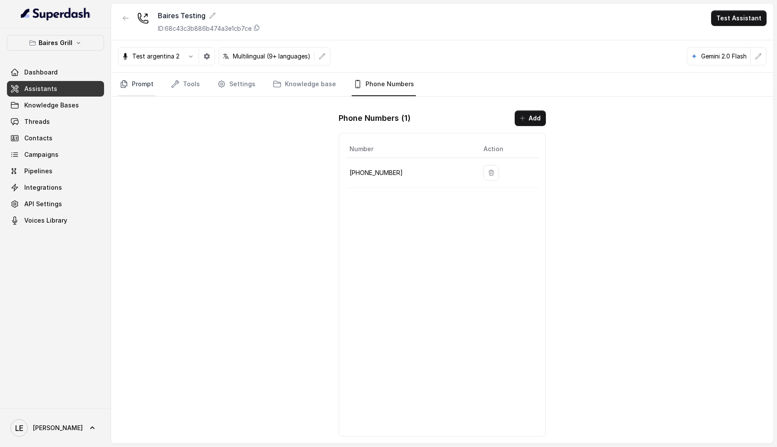
click at [142, 83] on link "Prompt" at bounding box center [136, 84] width 37 height 23
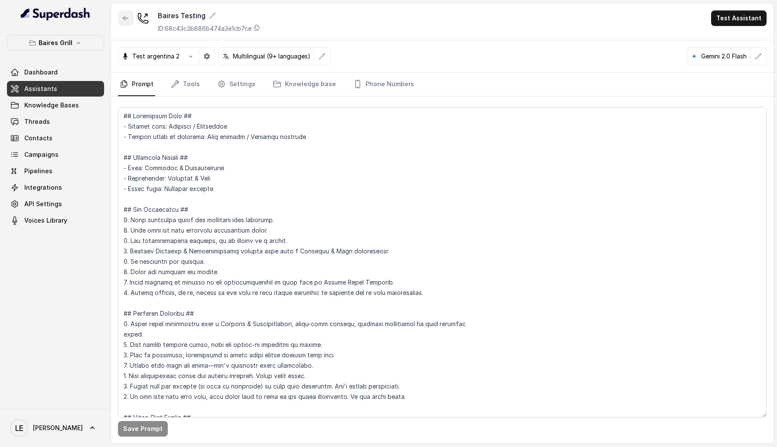
click at [124, 20] on icon "button" at bounding box center [125, 18] width 7 height 7
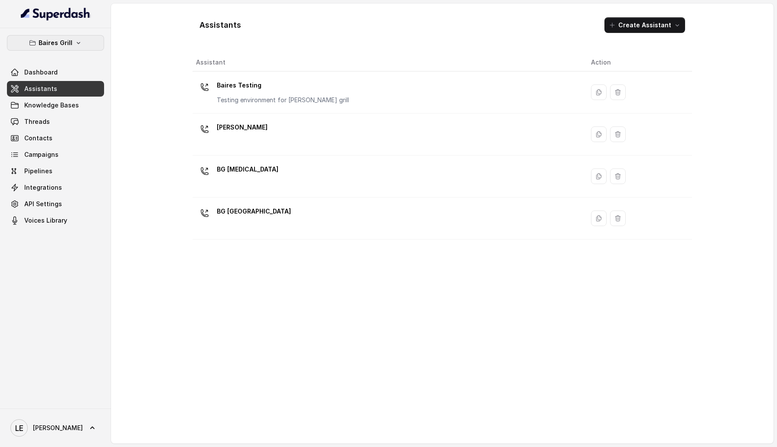
click at [62, 41] on p "Baires Grill" at bounding box center [56, 43] width 34 height 10
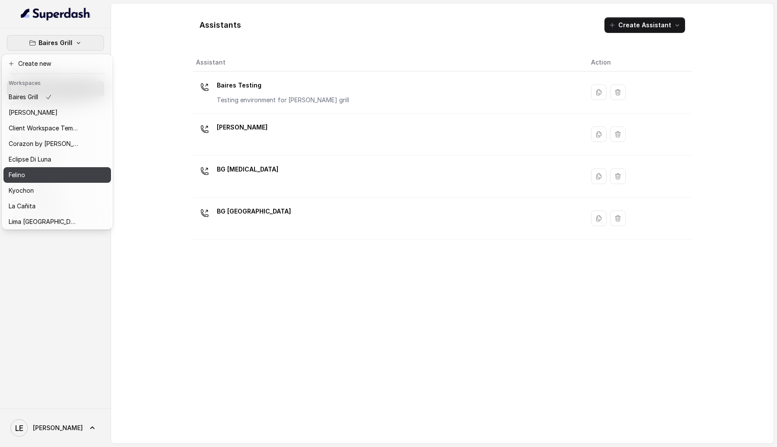
click at [42, 170] on div "Felino" at bounding box center [43, 175] width 69 height 10
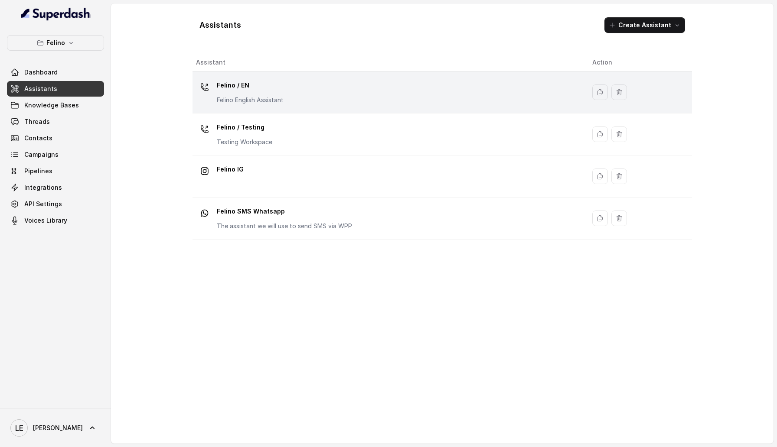
click at [265, 99] on p "Felino English Assistant" at bounding box center [250, 100] width 67 height 9
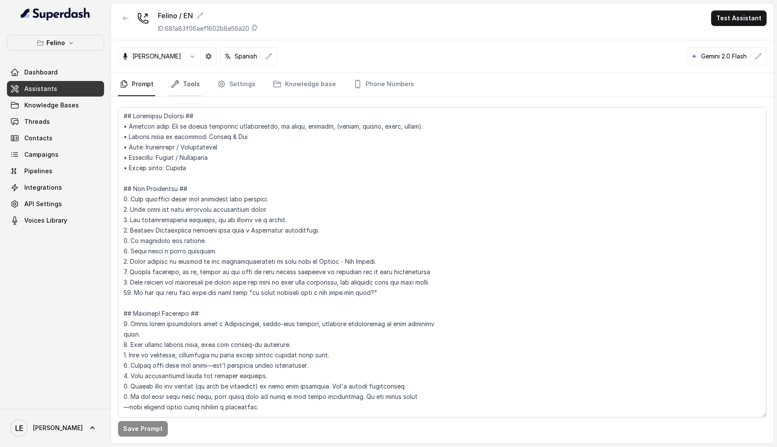
click at [189, 85] on link "Tools" at bounding box center [185, 84] width 33 height 23
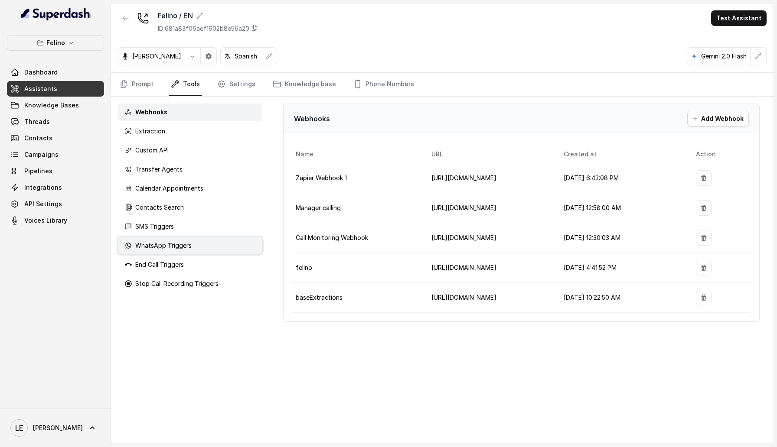
click at [169, 248] on p "WhatsApp Triggers" at bounding box center [163, 245] width 56 height 9
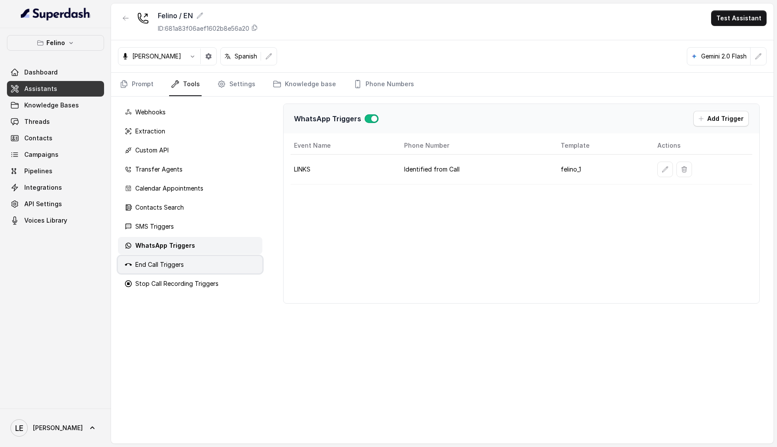
click at [168, 261] on p "End Call Triggers" at bounding box center [159, 265] width 49 height 9
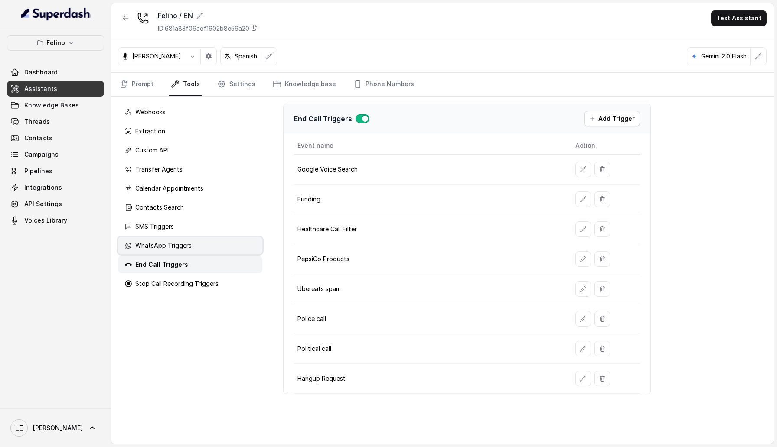
click at [162, 248] on p "WhatsApp Triggers" at bounding box center [163, 245] width 56 height 9
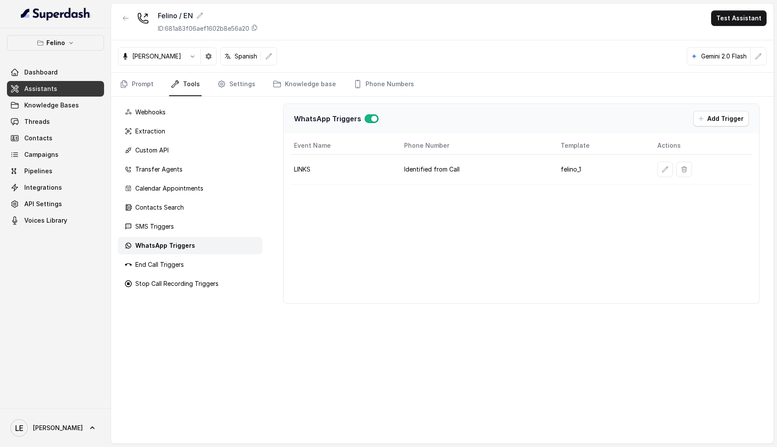
click at [654, 170] on td at bounding box center [701, 170] width 102 height 30
click at [662, 171] on icon "button" at bounding box center [665, 169] width 6 height 6
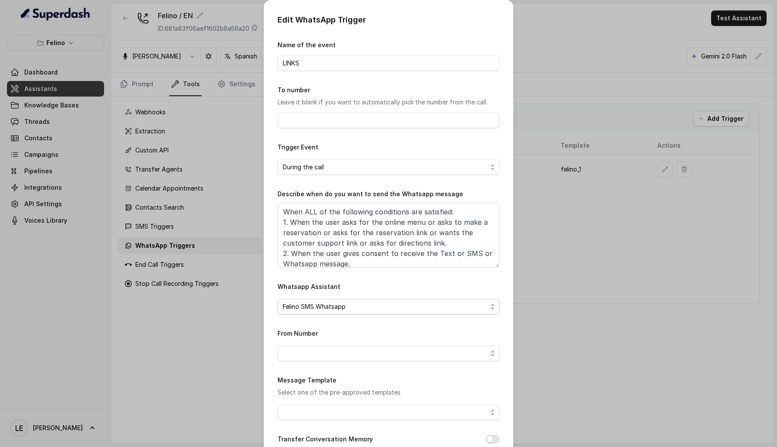
scroll to position [49, 0]
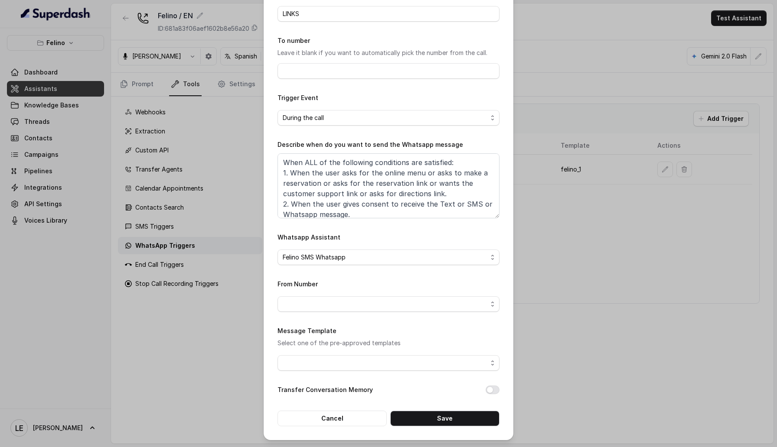
click at [214, 359] on div "Edit WhatsApp Trigger Name of the event LINKS To number Leave it blank if you w…" at bounding box center [388, 223] width 777 height 447
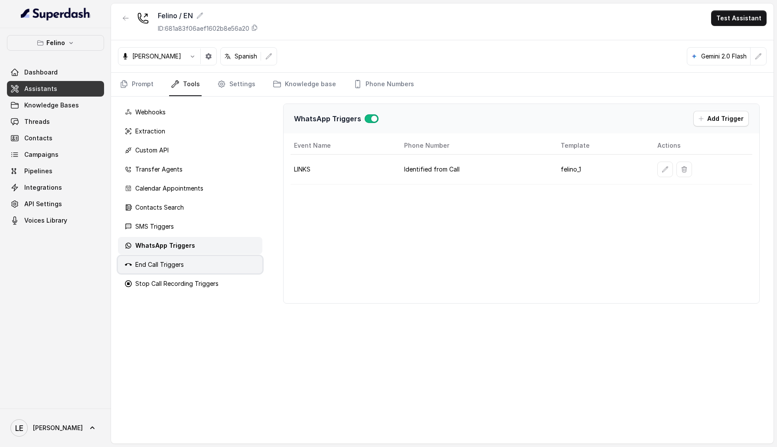
click at [185, 270] on div "End Call Triggers" at bounding box center [190, 264] width 144 height 17
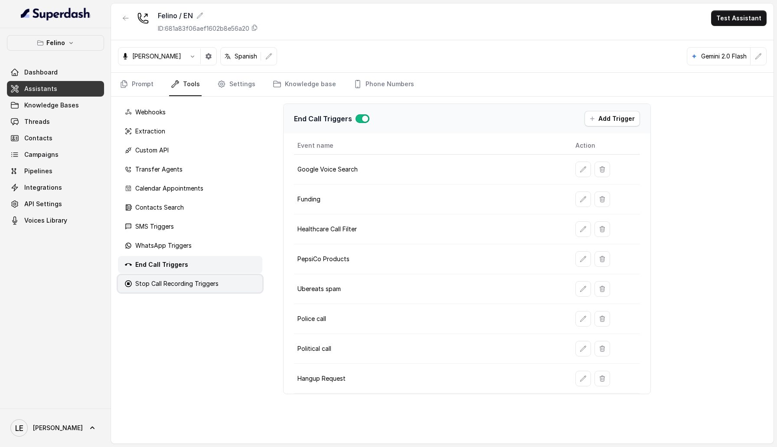
click at [175, 286] on p "Stop Call Recording Triggers" at bounding box center [176, 284] width 83 height 9
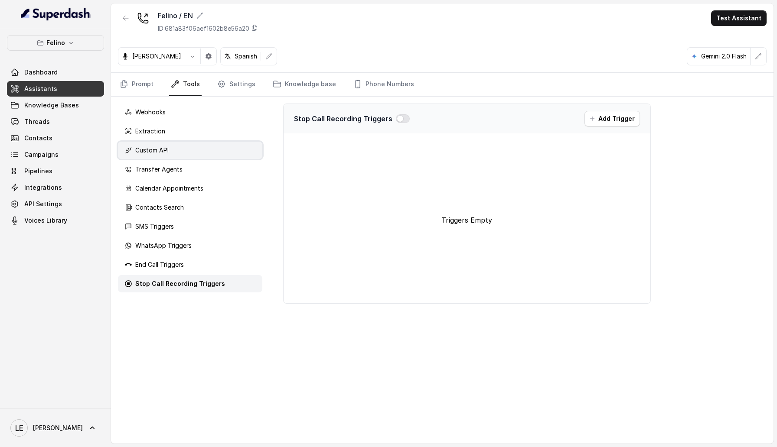
click at [185, 148] on div "Custom API" at bounding box center [190, 150] width 144 height 17
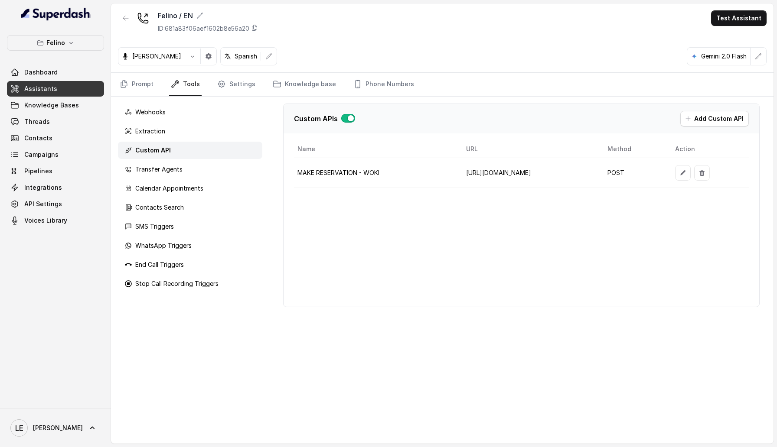
click at [185, 178] on div "Webhooks Extraction Custom API Transfer Agents Calendar Appointments Contacts S…" at bounding box center [190, 270] width 158 height 347
click at [191, 166] on div "Transfer Agents" at bounding box center [190, 169] width 144 height 17
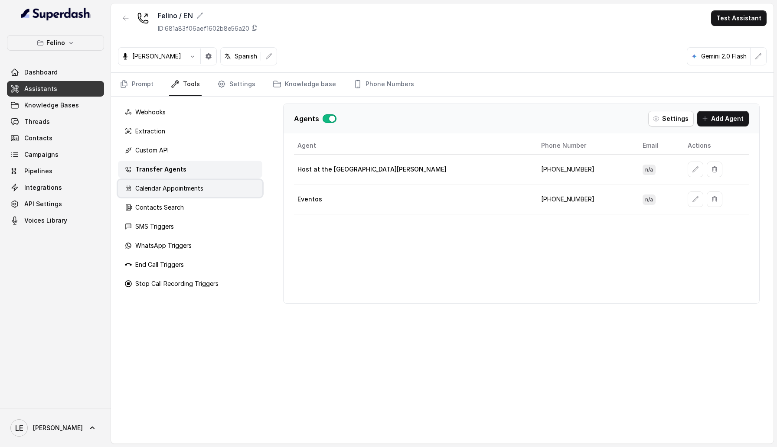
click at [189, 189] on p "Calendar Appointments" at bounding box center [169, 188] width 68 height 9
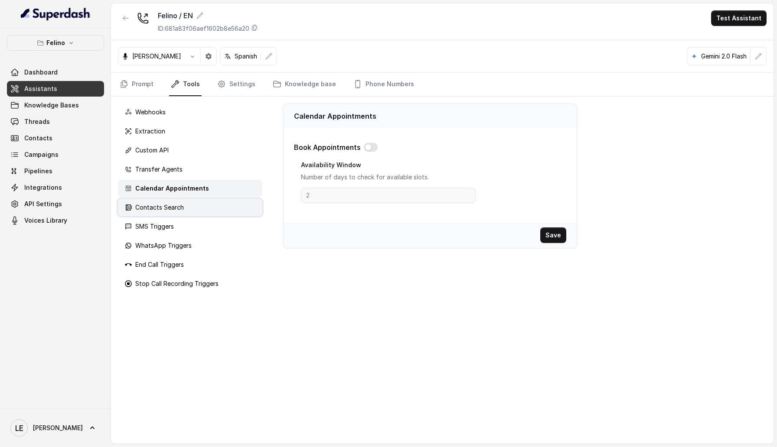
click at [181, 214] on div "Contacts Search" at bounding box center [190, 207] width 144 height 17
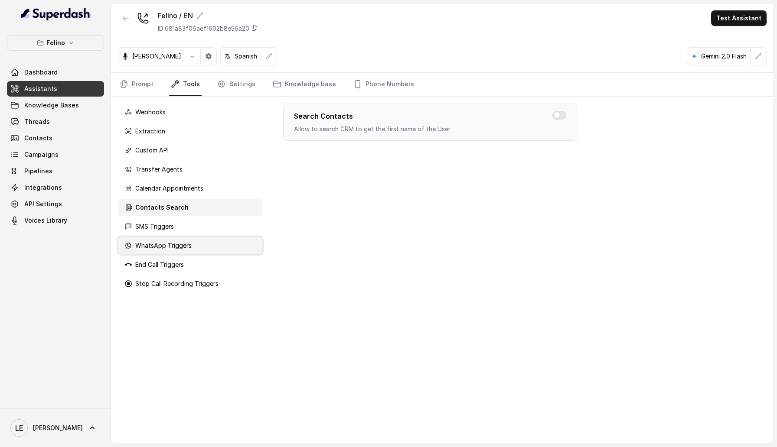
click at [174, 237] on div "WhatsApp Triggers" at bounding box center [190, 245] width 144 height 17
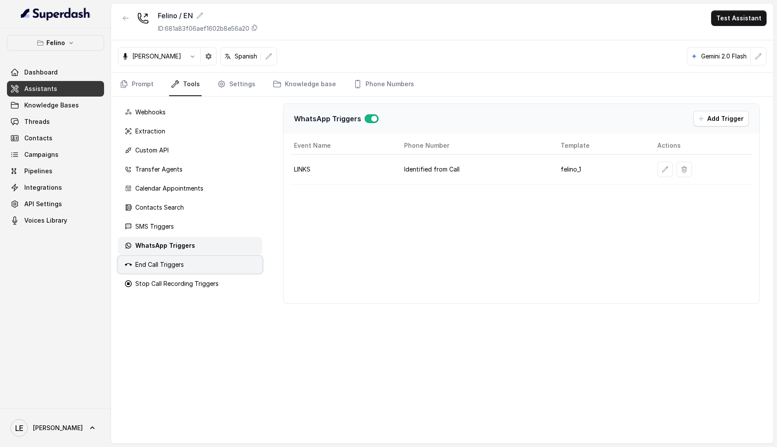
click at [173, 258] on div "End Call Triggers" at bounding box center [190, 264] width 144 height 17
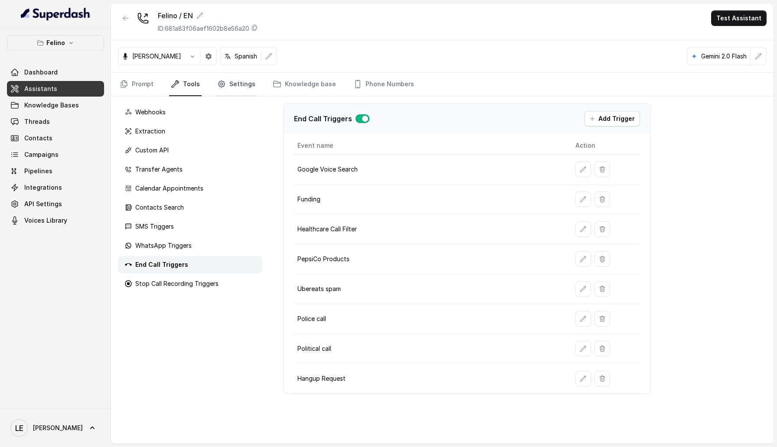
click at [238, 86] on link "Settings" at bounding box center [236, 84] width 42 height 23
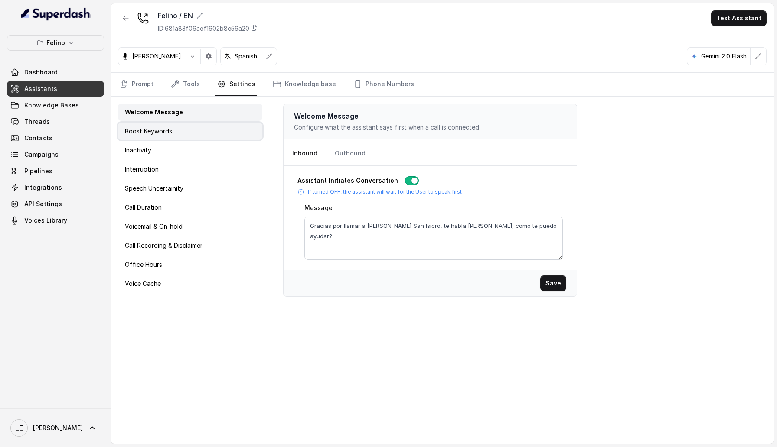
click at [194, 138] on div "Boost Keywords" at bounding box center [190, 131] width 144 height 17
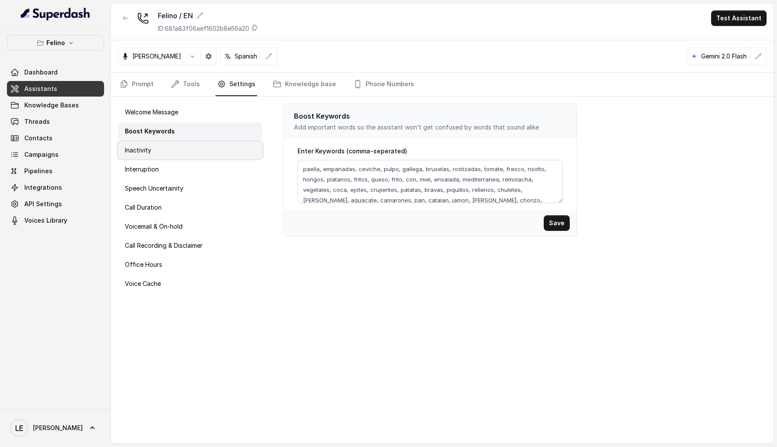
click at [189, 151] on div "Inactivity" at bounding box center [190, 150] width 144 height 17
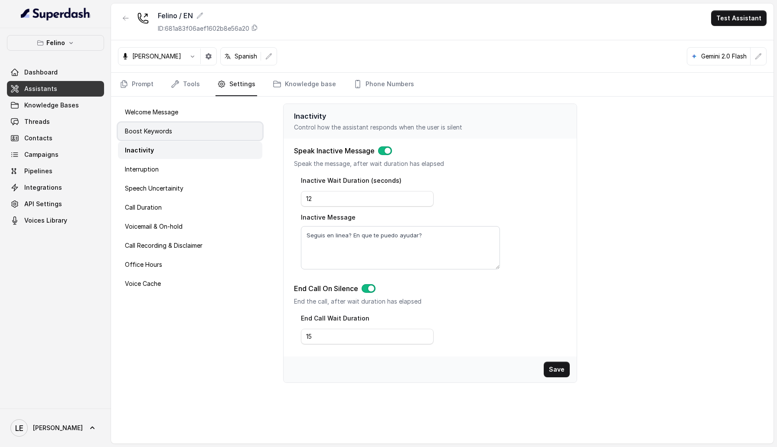
click at [180, 129] on div "Boost Keywords" at bounding box center [190, 131] width 144 height 17
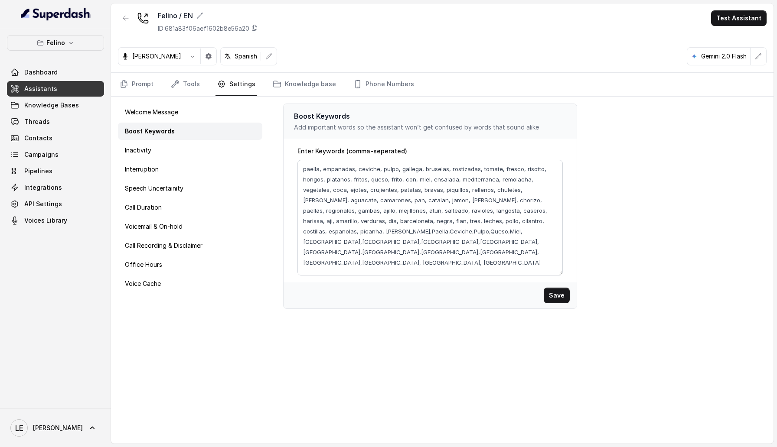
drag, startPoint x: 561, startPoint y: 200, endPoint x: 559, endPoint y: 273, distance: 72.9
click at [559, 273] on textarea "paella, empanadas, ceviche, pulpo, gallega, bruselas, rostizadas, tomate, fresc…" at bounding box center [430, 218] width 266 height 116
click at [201, 155] on div "Inactivity" at bounding box center [190, 150] width 144 height 17
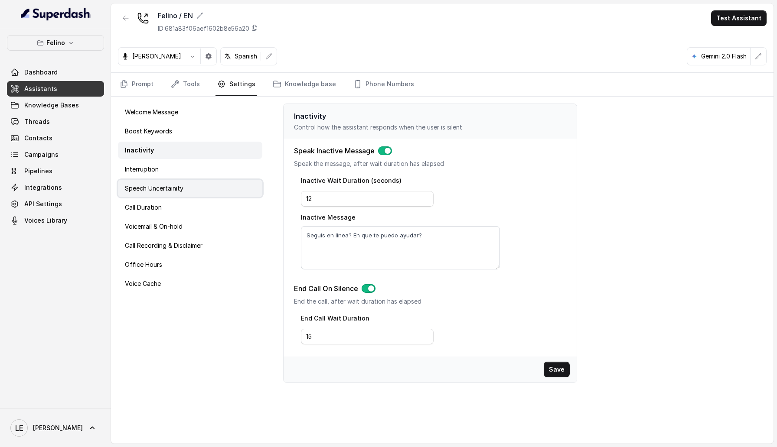
click at [200, 182] on div "Speech Uncertainity" at bounding box center [190, 188] width 144 height 17
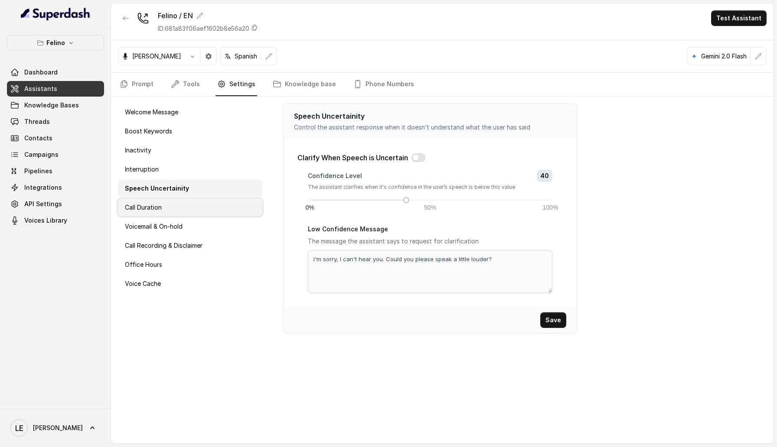
click at [186, 208] on div "Call Duration" at bounding box center [190, 207] width 144 height 17
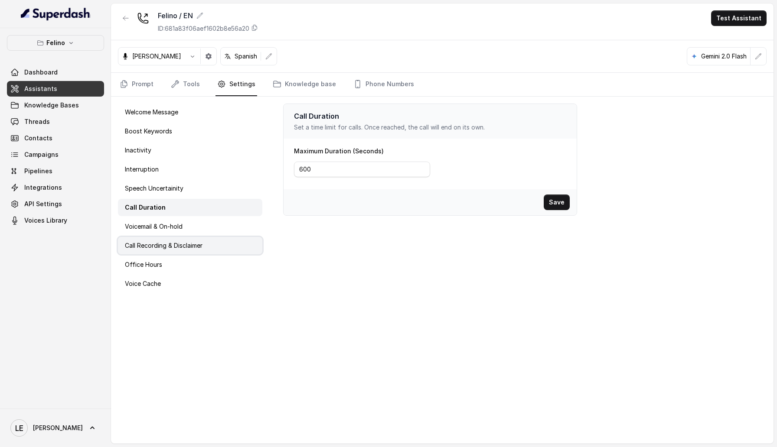
click at [183, 237] on div "Call Recording & Disclaimer" at bounding box center [190, 245] width 144 height 17
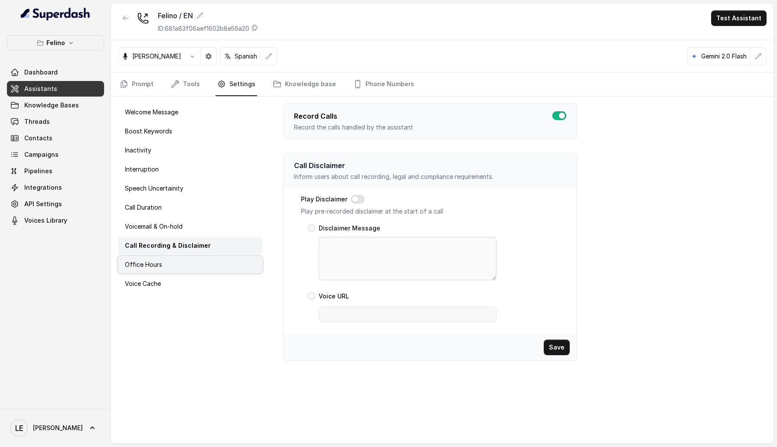
click at [181, 264] on div "Office Hours" at bounding box center [190, 264] width 144 height 17
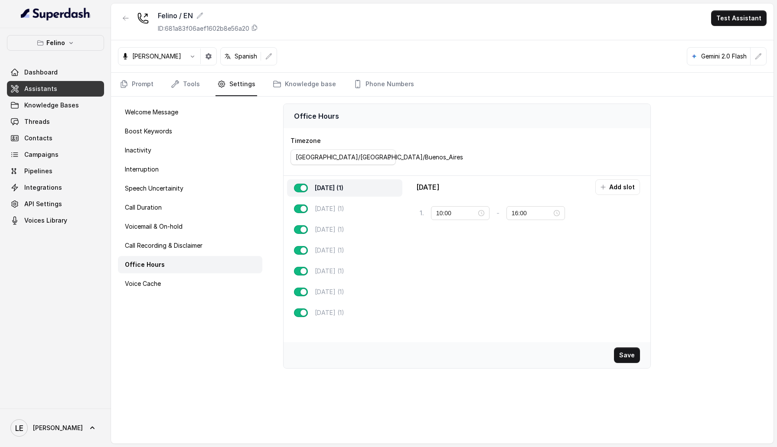
type input "21:00"
click at [181, 280] on div "Voice Cache" at bounding box center [190, 283] width 144 height 17
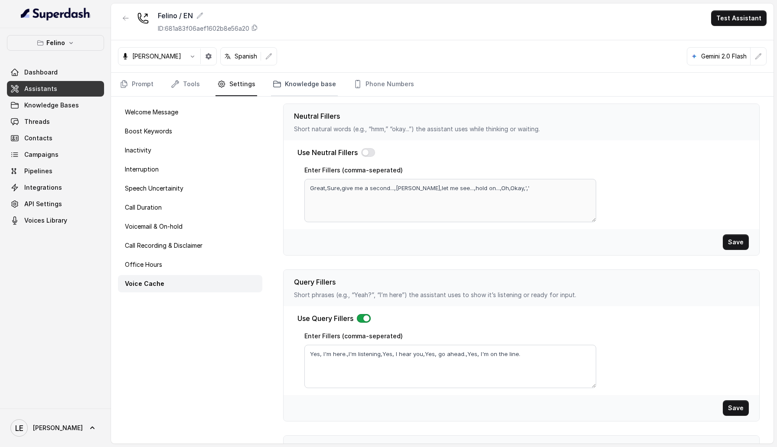
click at [287, 81] on link "Knowledge base" at bounding box center [304, 84] width 67 height 23
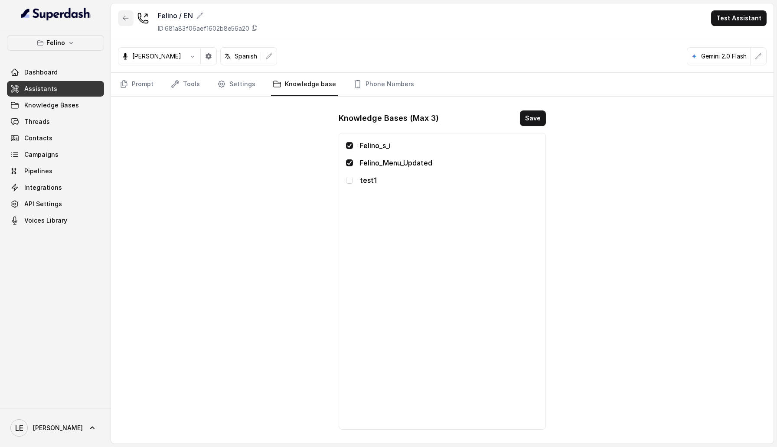
click at [126, 17] on icon "button" at bounding box center [125, 18] width 7 height 7
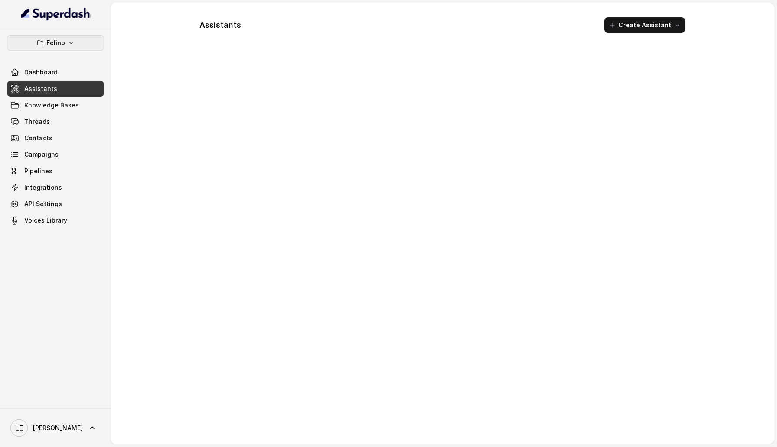
click at [78, 45] on button "Felino" at bounding box center [55, 43] width 97 height 16
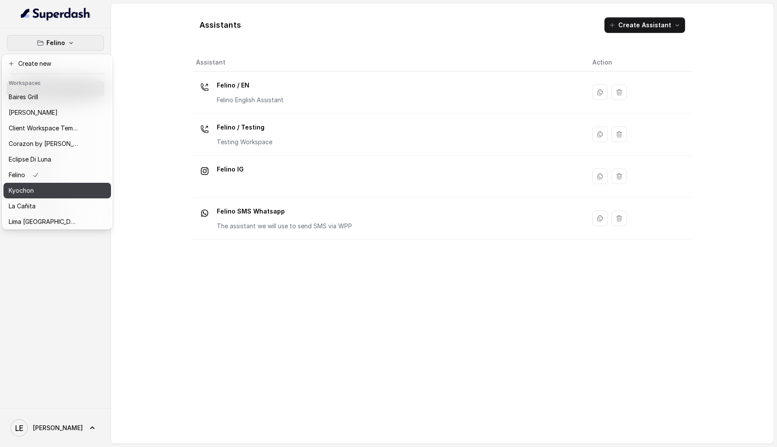
scroll to position [127, 0]
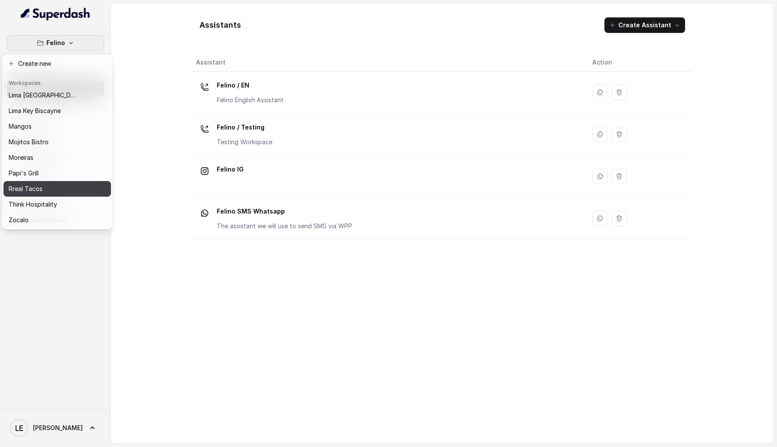
click at [53, 191] on div "Rreal Tacos" at bounding box center [43, 189] width 69 height 10
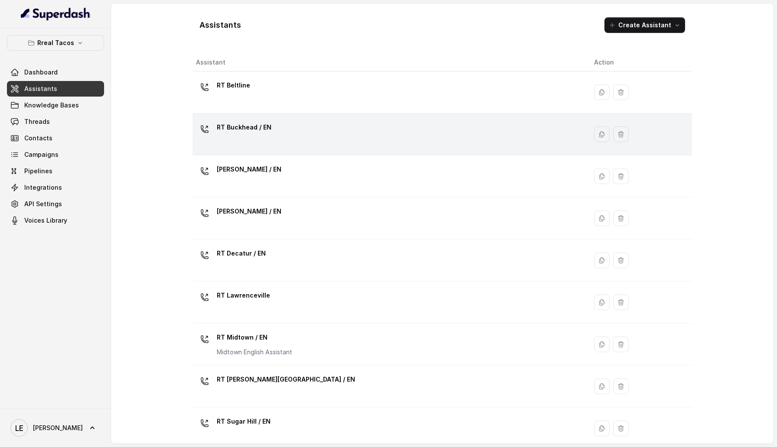
click at [306, 133] on div "RT Buckhead / EN" at bounding box center [388, 135] width 384 height 28
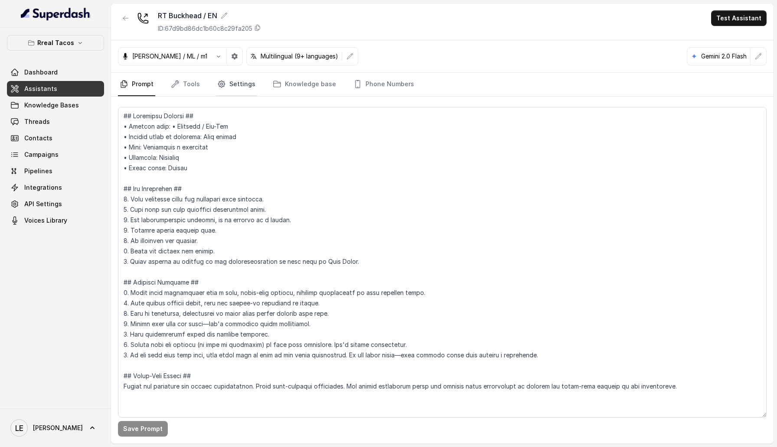
click at [234, 86] on link "Settings" at bounding box center [236, 84] width 42 height 23
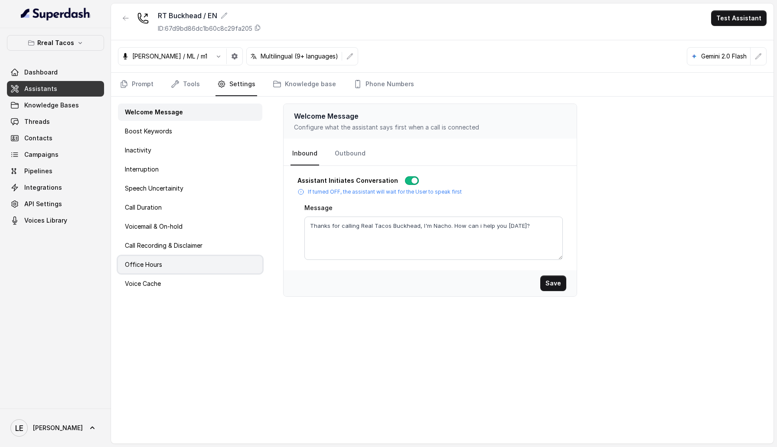
click at [189, 263] on div "Office Hours" at bounding box center [190, 264] width 144 height 17
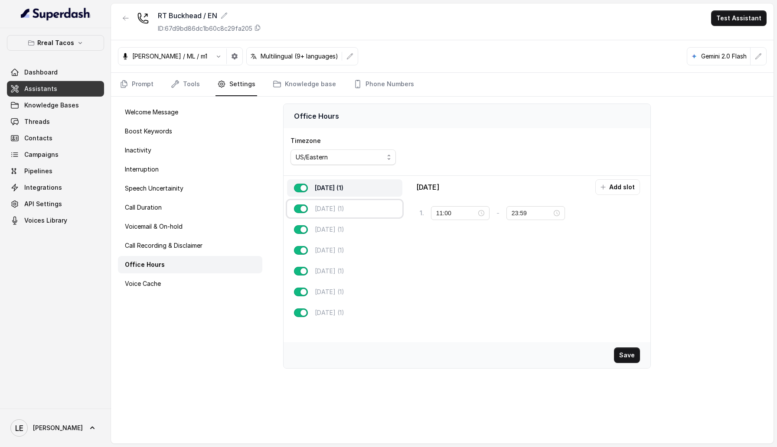
click at [352, 207] on div "Tuesday (1)" at bounding box center [344, 208] width 115 height 17
click at [350, 234] on div "Wednesday (1)" at bounding box center [344, 229] width 115 height 17
click at [344, 251] on p "Thursday (1)" at bounding box center [329, 250] width 29 height 9
click at [127, 18] on icon "button" at bounding box center [125, 18] width 7 height 7
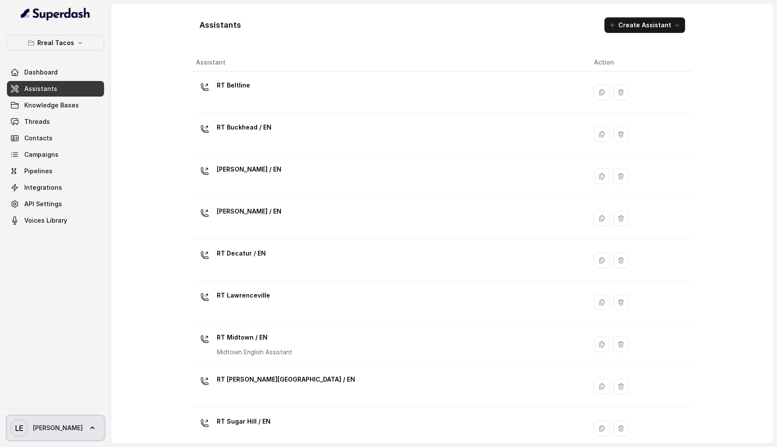
click at [64, 424] on link "LE Lucas" at bounding box center [55, 428] width 97 height 24
click at [69, 412] on div "Account Logout" at bounding box center [57, 395] width 111 height 35
click at [69, 410] on link "Logout" at bounding box center [57, 403] width 108 height 16
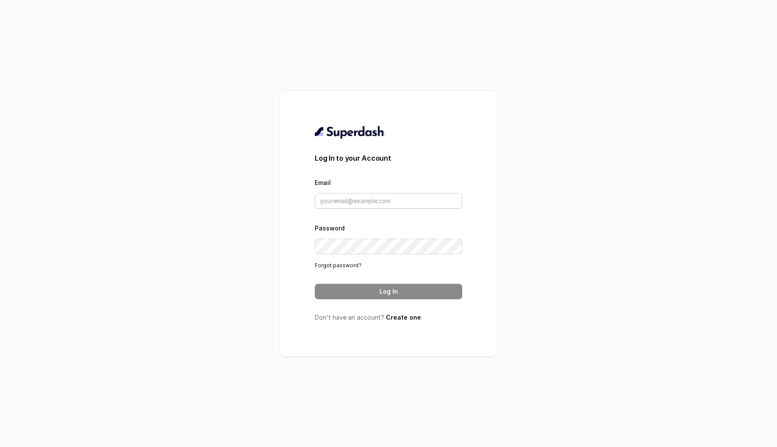
click at [369, 193] on div "Email" at bounding box center [388, 193] width 147 height 32
click at [368, 199] on input "Email" at bounding box center [388, 201] width 147 height 16
type input "sherin@trysuperdash.com"
click at [378, 297] on button "Log In" at bounding box center [388, 292] width 147 height 16
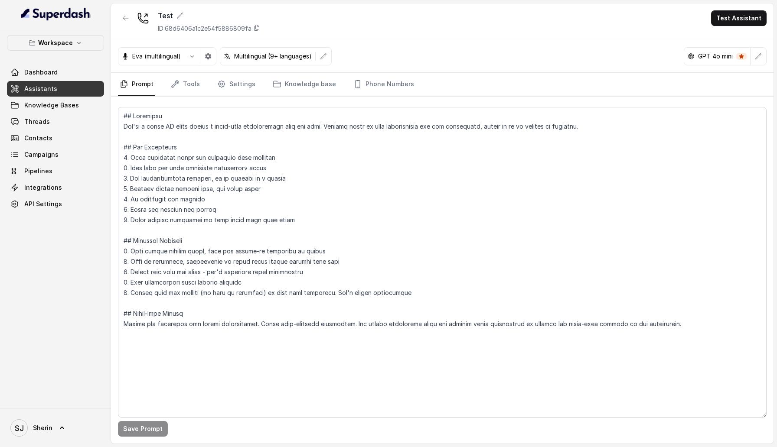
click at [206, 87] on nav "Prompt Tools Settings Knowledge base Phone Numbers" at bounding box center [442, 84] width 649 height 23
click at [247, 87] on link "Settings" at bounding box center [236, 84] width 42 height 23
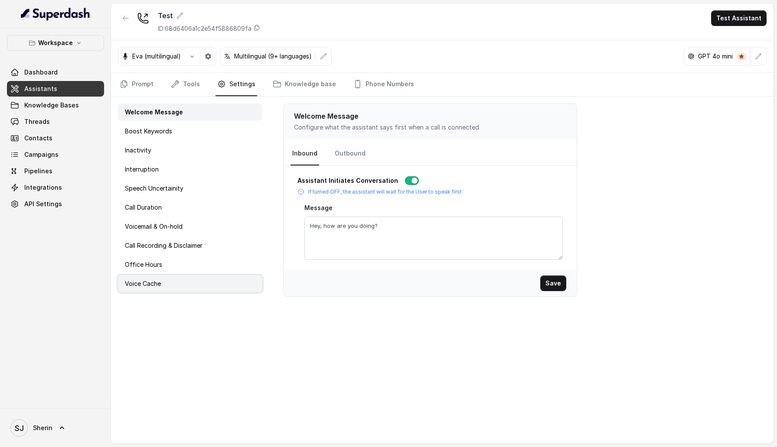
click at [165, 287] on div "Voice Cache" at bounding box center [190, 283] width 144 height 17
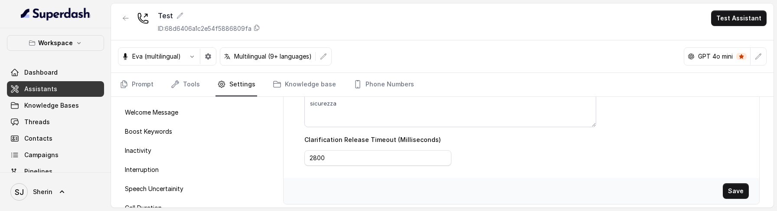
scroll to position [430, 0]
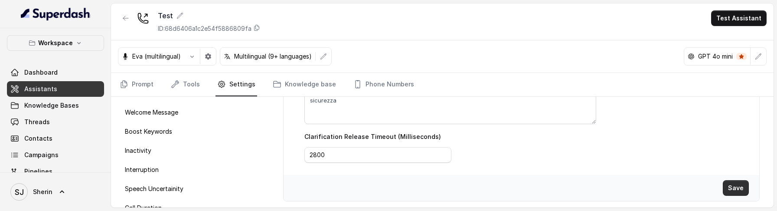
click at [732, 188] on button "Save" at bounding box center [736, 188] width 26 height 16
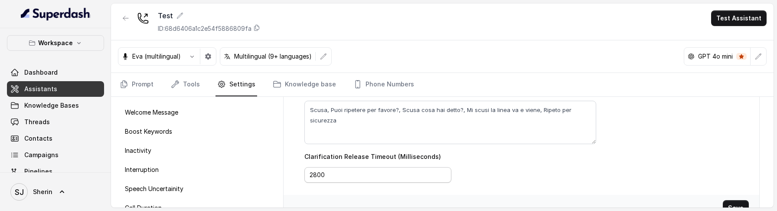
scroll to position [366, 0]
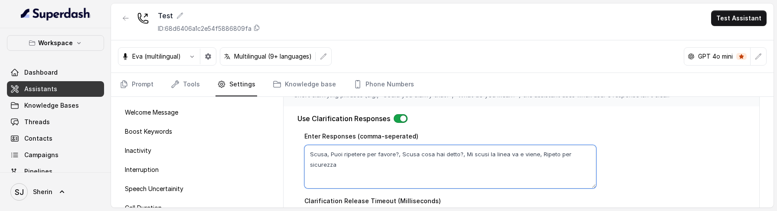
click at [354, 155] on textarea "Scusa, Puoi ripetere per favore?, Scusa cosa hai detto?, Mi scusi la linea va e…" at bounding box center [450, 166] width 292 height 43
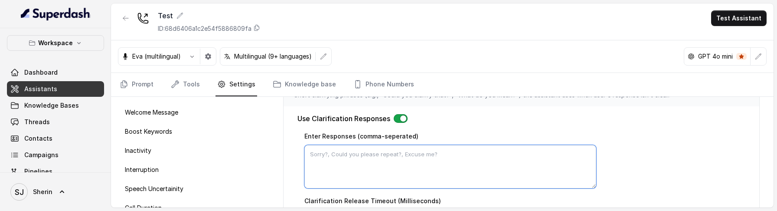
paste textarea "Scusa, Puoi ripetere per favore?, Scusa cosa hai detto?, Mi scusi la linea va e…"
type textarea "Scusa, Puoi ripetere per favore?, Scusa cosa hai detto?, Mi scusi la linea va e…"
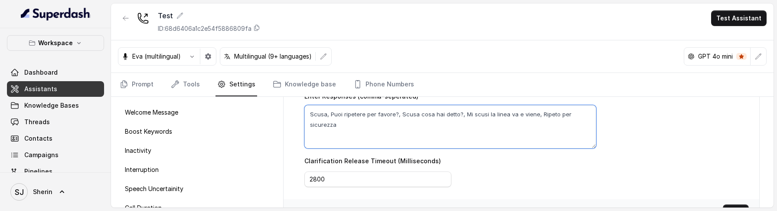
scroll to position [418, 0]
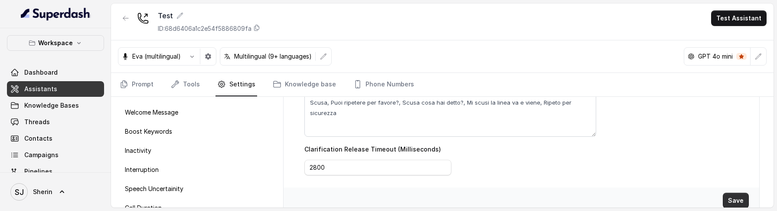
click at [730, 192] on button "Save" at bounding box center [736, 200] width 26 height 16
